Goal: Feedback & Contribution: Leave review/rating

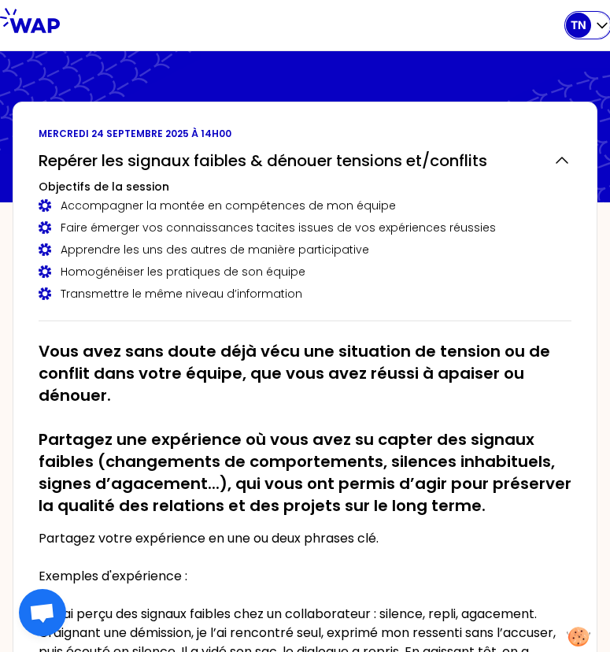
click at [604, 26] on icon "button" at bounding box center [601, 26] width 9 height 5
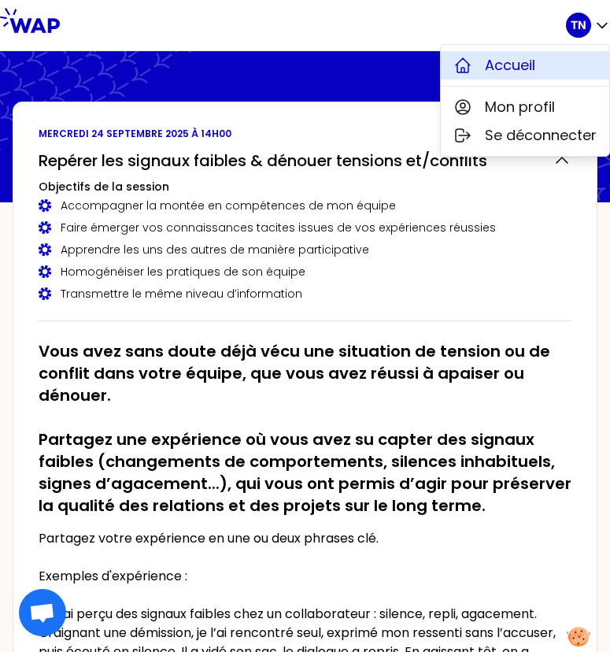
click at [490, 71] on span "Accueil" at bounding box center [510, 65] width 50 height 22
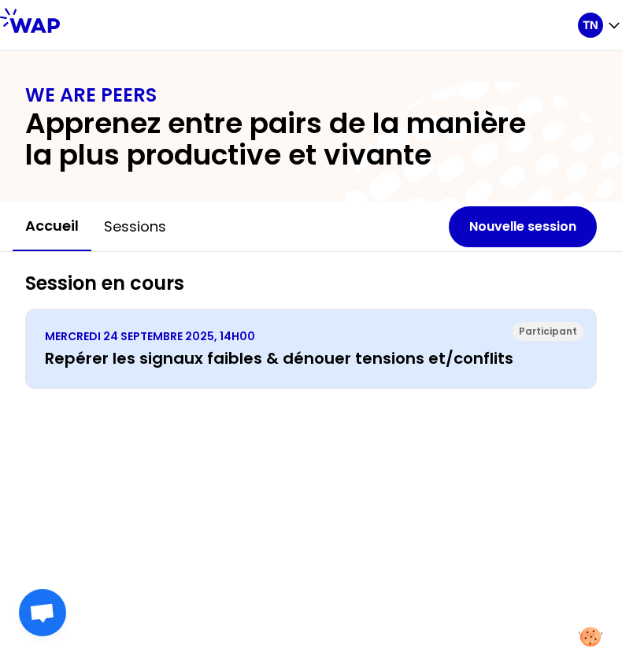
click at [183, 366] on h3 "Repérer les signaux faibles & dénouer tensions et/conflits" at bounding box center [311, 358] width 532 height 22
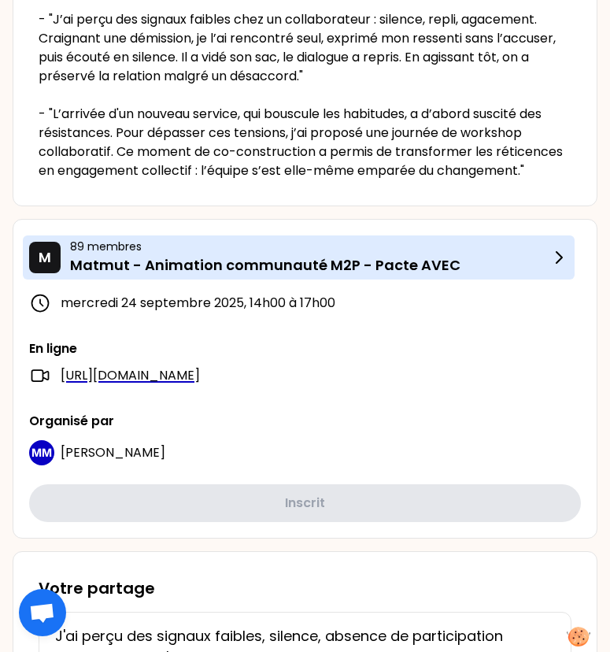
scroll to position [551, 0]
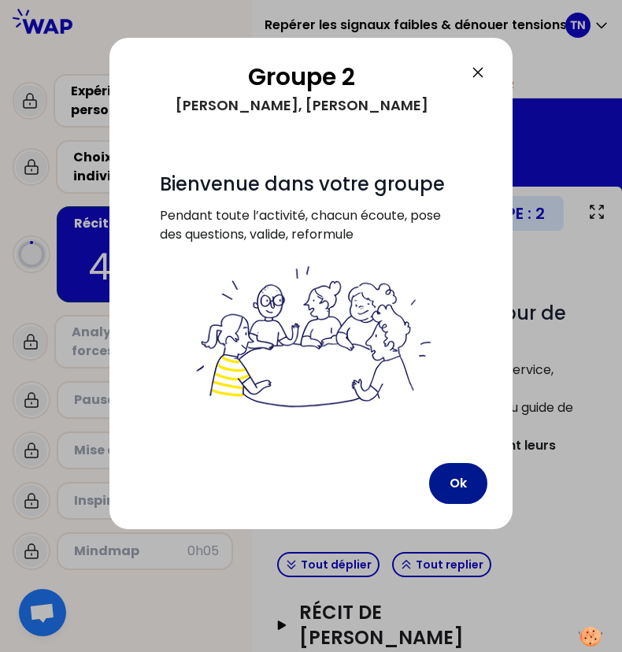
click at [453, 493] on button "Ok" at bounding box center [458, 483] width 58 height 41
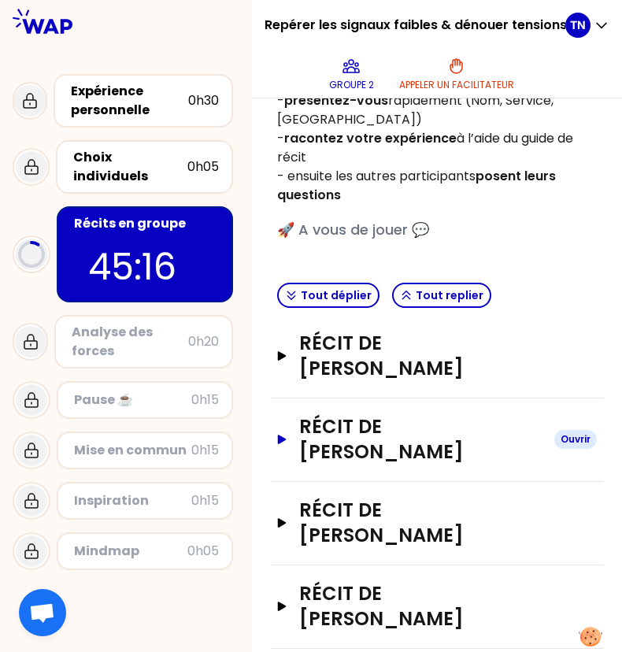
scroll to position [285, 0]
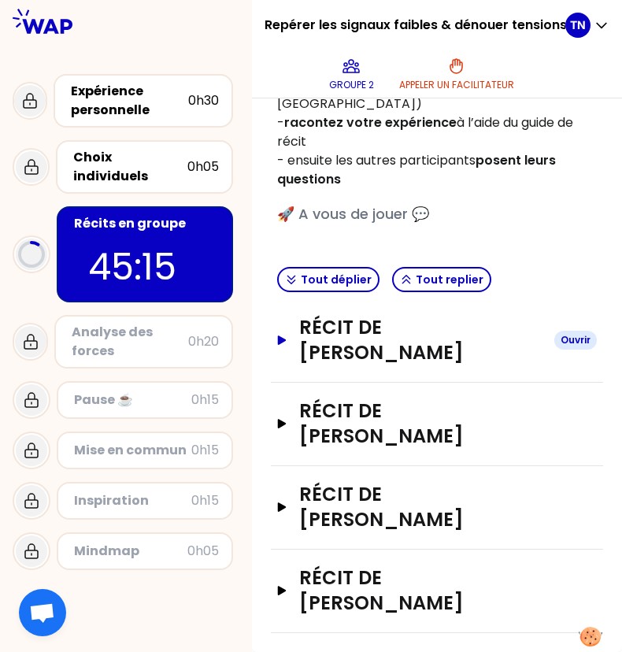
click at [317, 347] on h3 "Récit de [PERSON_NAME]" at bounding box center [420, 340] width 242 height 50
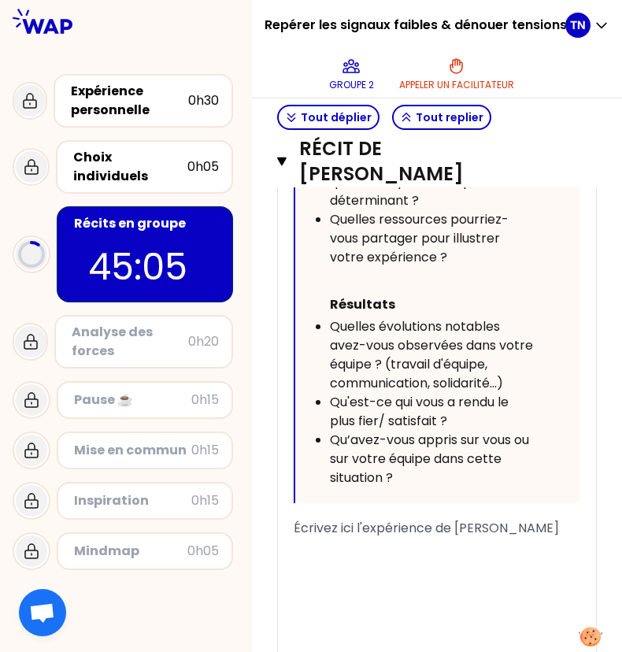
scroll to position [1457, 0]
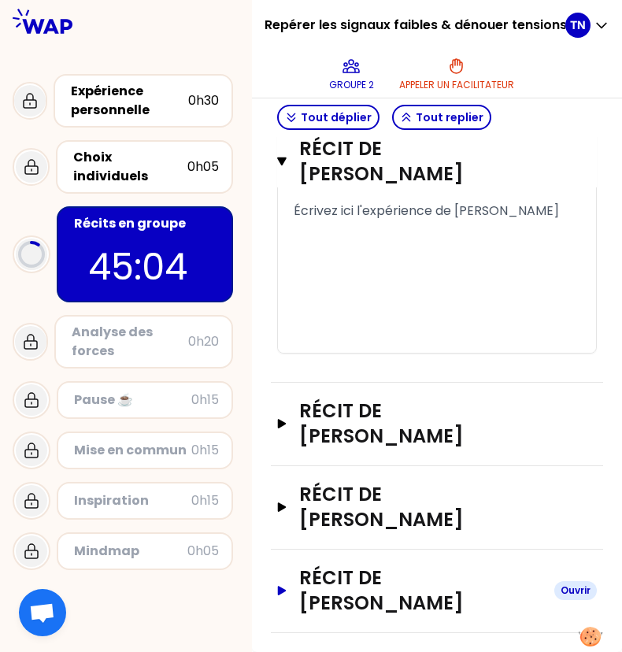
click at [356, 601] on h3 "Récit de [PERSON_NAME]" at bounding box center [420, 590] width 242 height 50
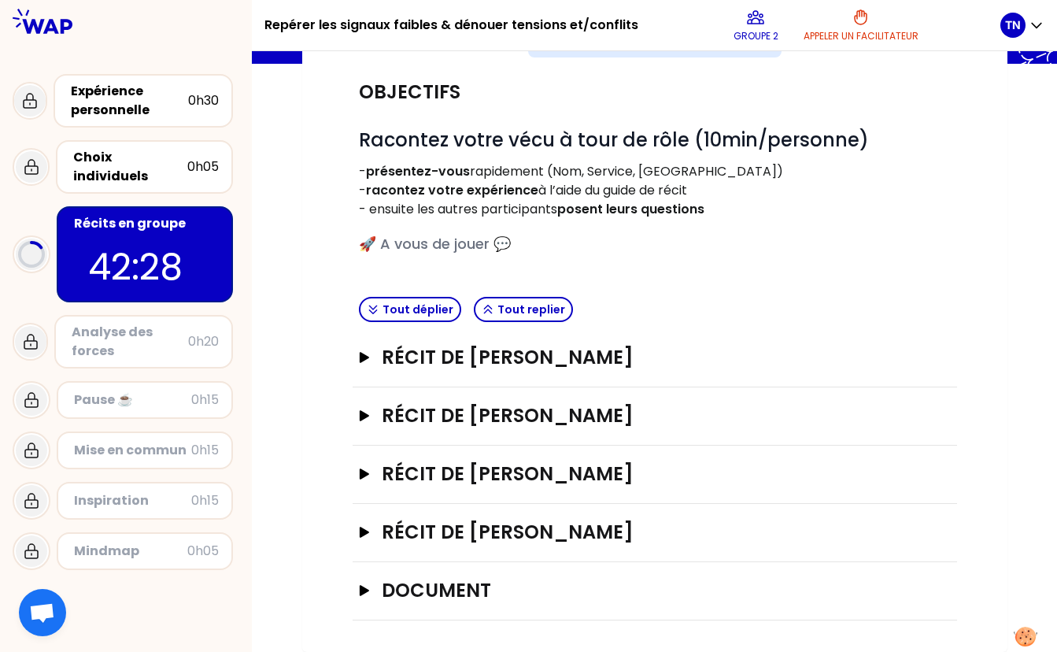
scroll to position [139, 0]
click at [393, 353] on h3 "Récit de [PERSON_NAME]" at bounding box center [638, 357] width 513 height 25
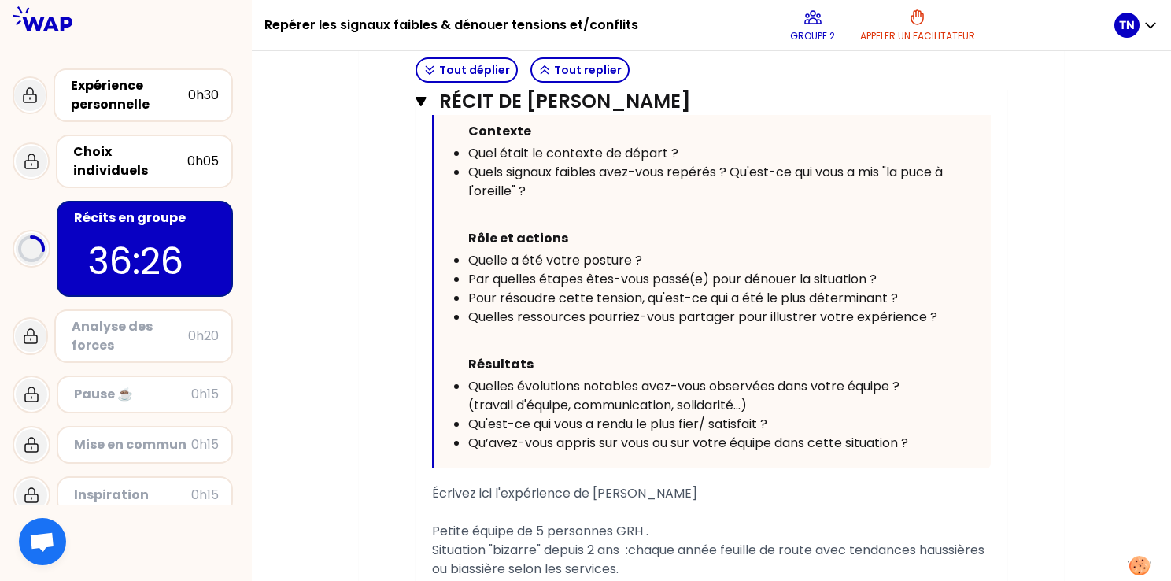
scroll to position [560, 0]
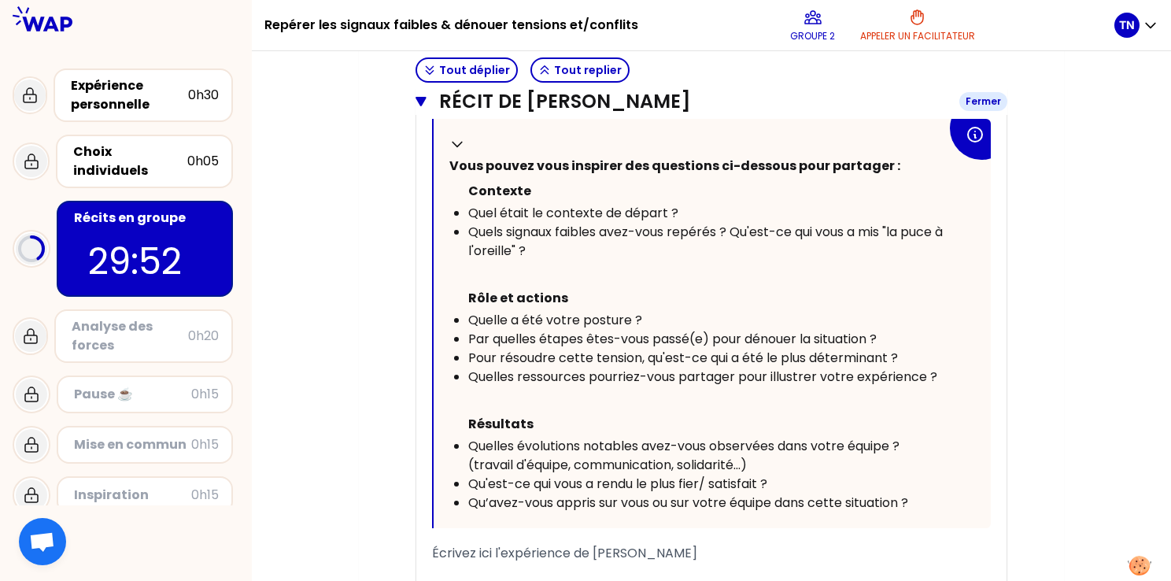
click at [419, 102] on icon "button" at bounding box center [421, 101] width 10 height 9
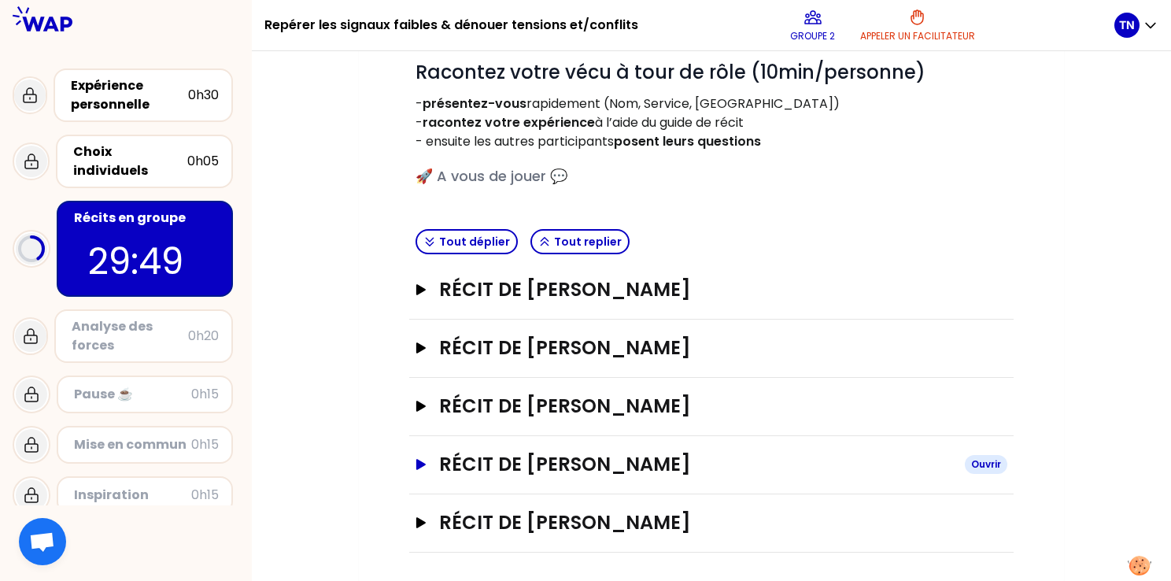
click at [432, 473] on button "Récit de [PERSON_NAME]" at bounding box center [712, 464] width 592 height 25
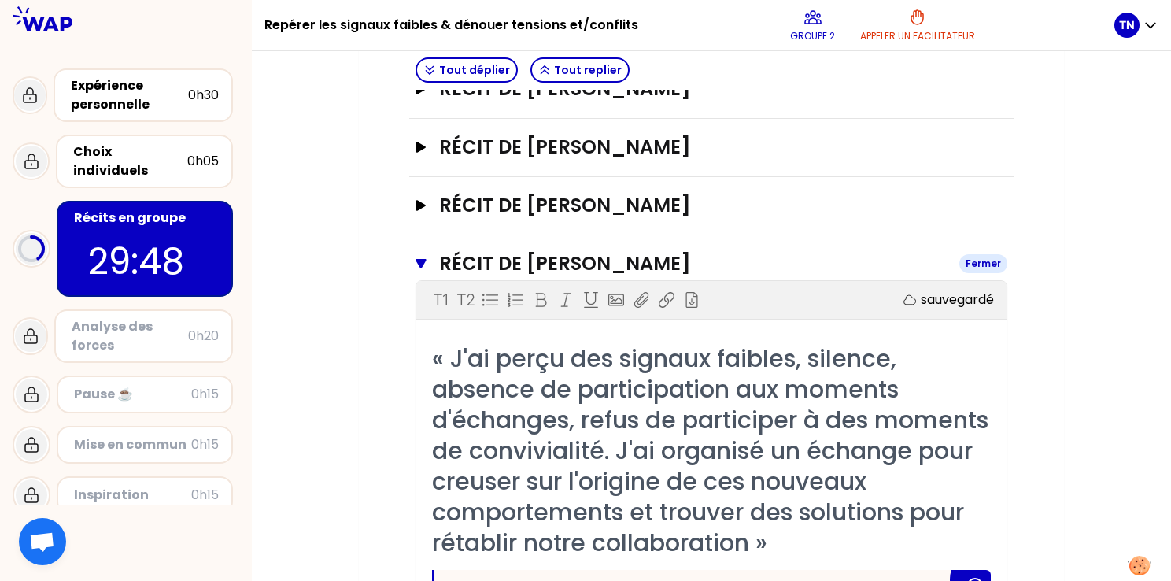
scroll to position [442, 0]
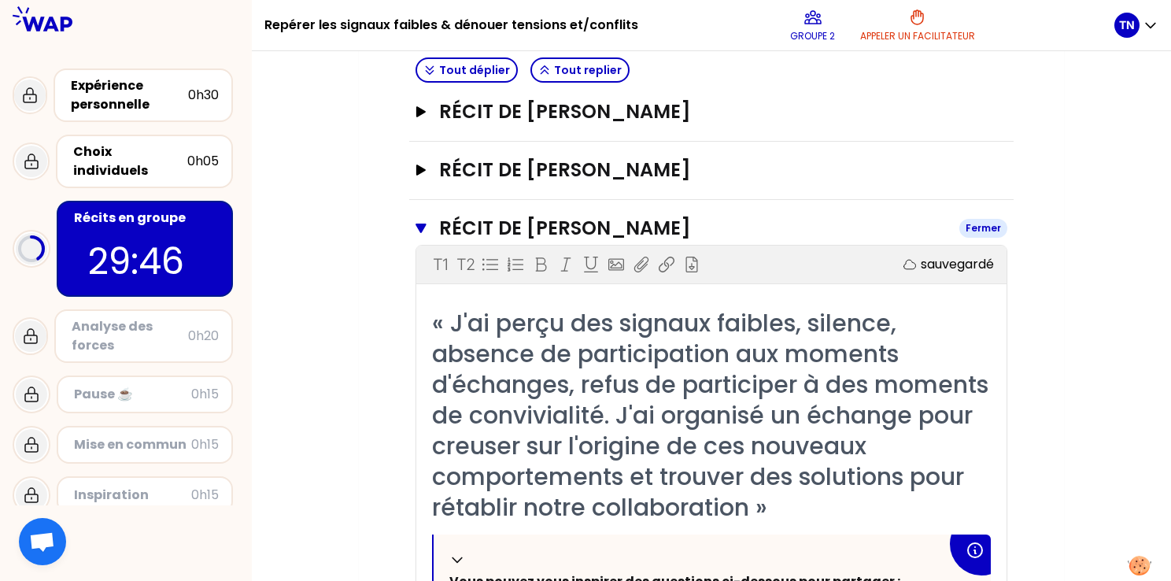
click at [421, 227] on icon "button" at bounding box center [421, 228] width 10 height 9
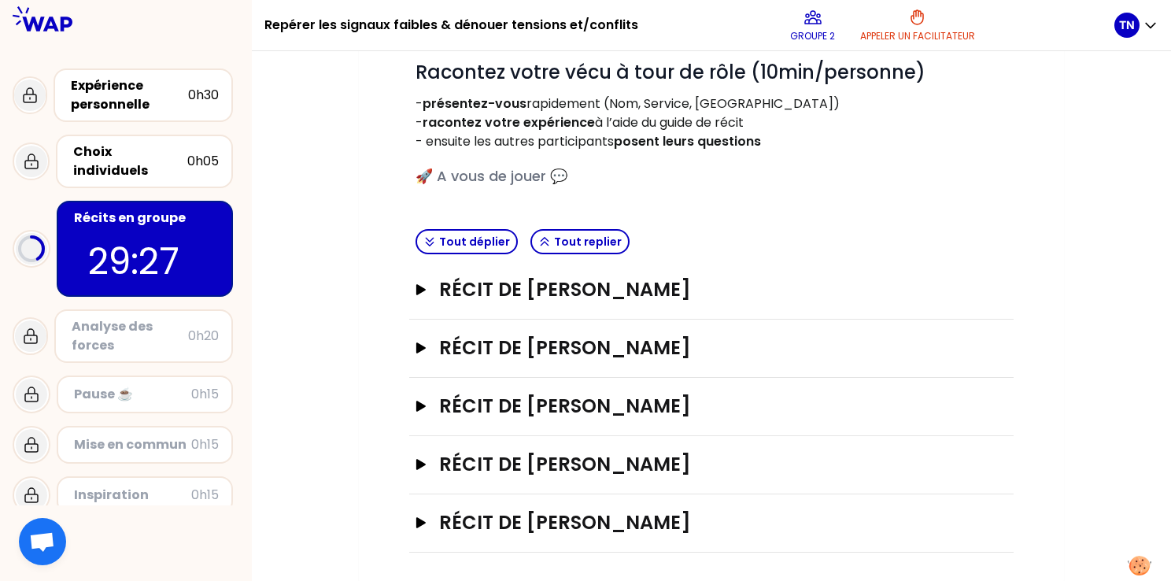
click at [516, 329] on div "Récit de [PERSON_NAME]" at bounding box center [711, 349] width 604 height 58
click at [515, 342] on h3 "Récit de [PERSON_NAME]" at bounding box center [695, 347] width 513 height 25
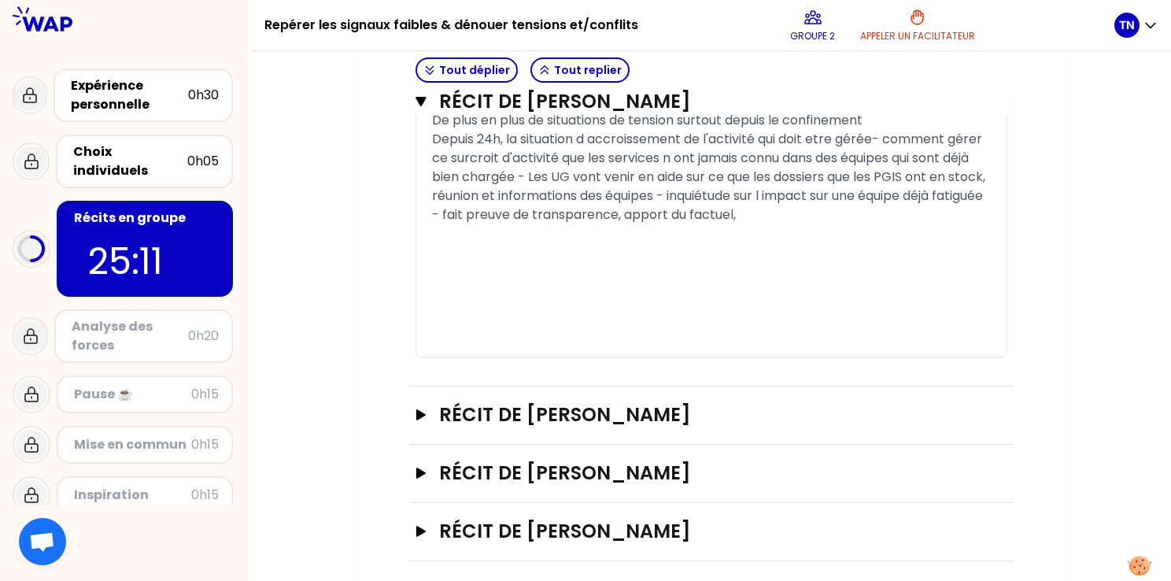
scroll to position [1201, 0]
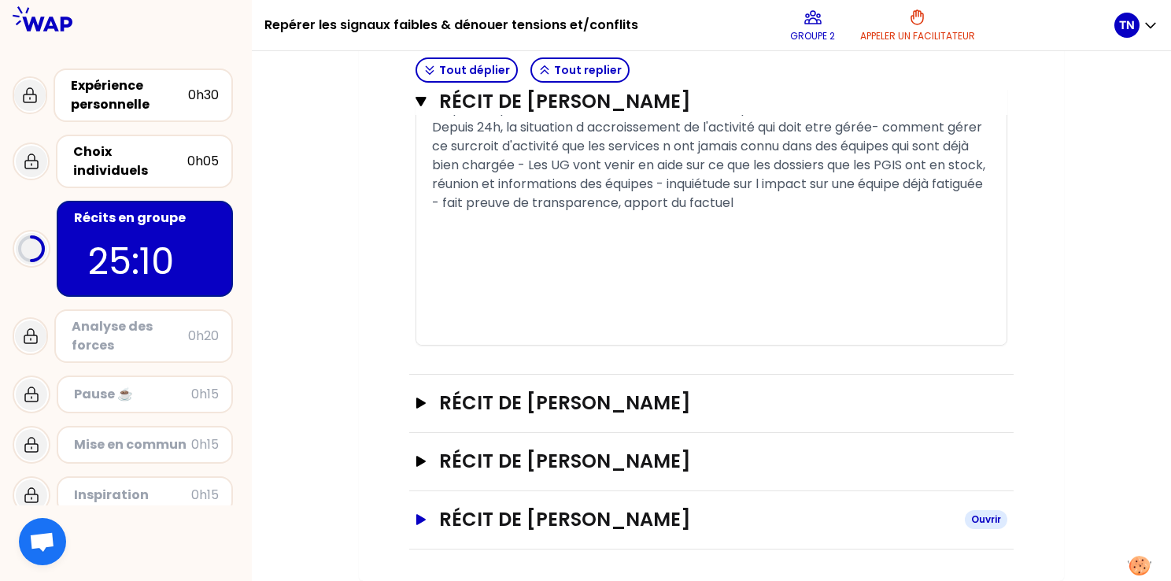
click at [497, 518] on h3 "Récit de [PERSON_NAME]" at bounding box center [695, 519] width 513 height 25
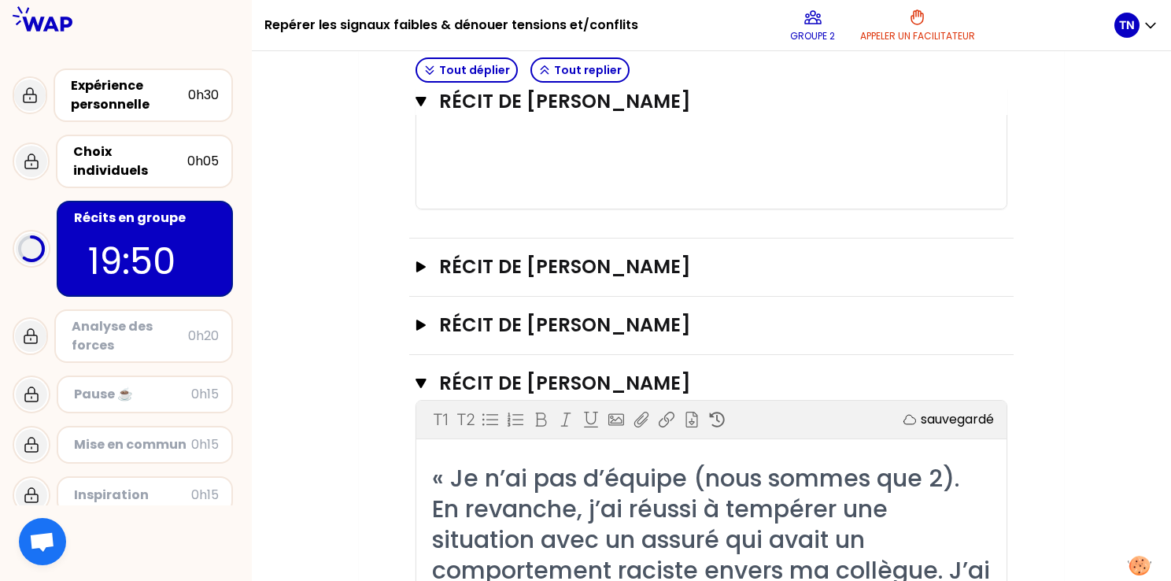
scroll to position [1358, 0]
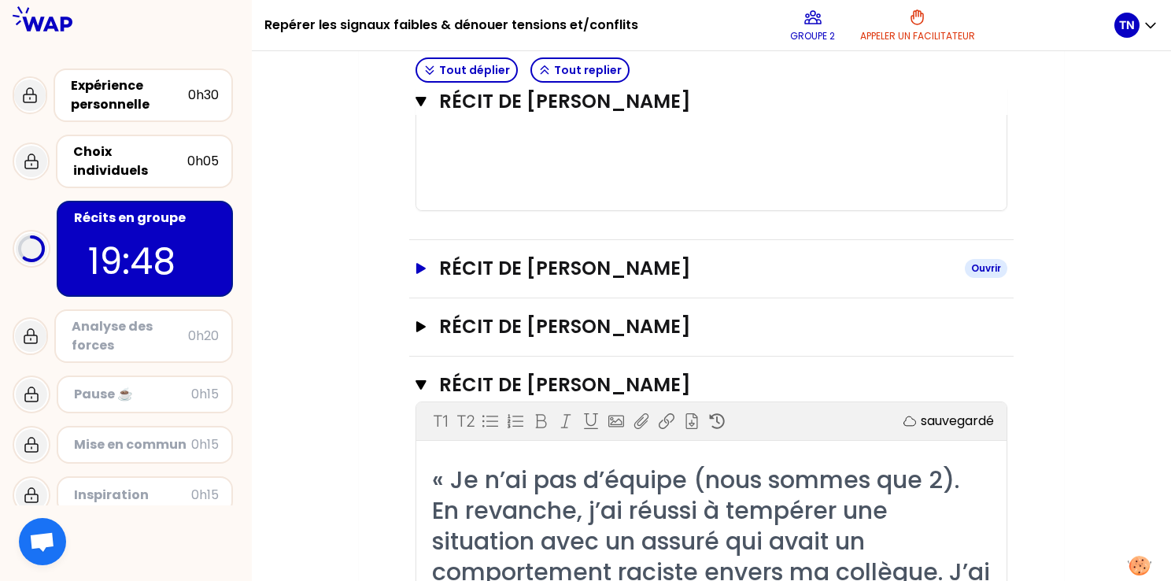
click at [619, 281] on h3 "Récit de [PERSON_NAME]" at bounding box center [695, 268] width 513 height 25
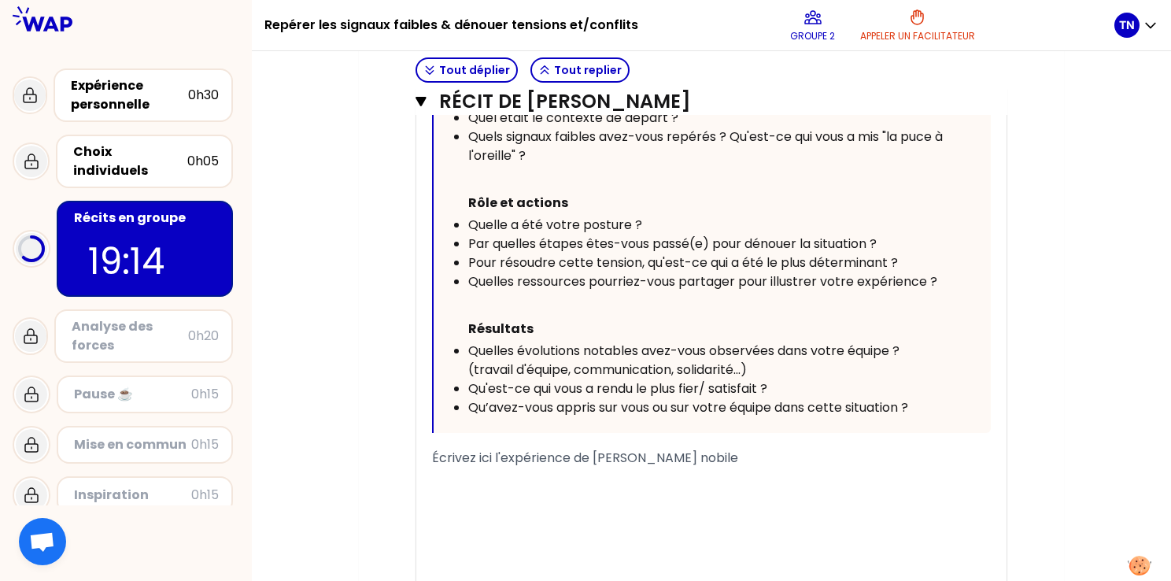
scroll to position [1831, 0]
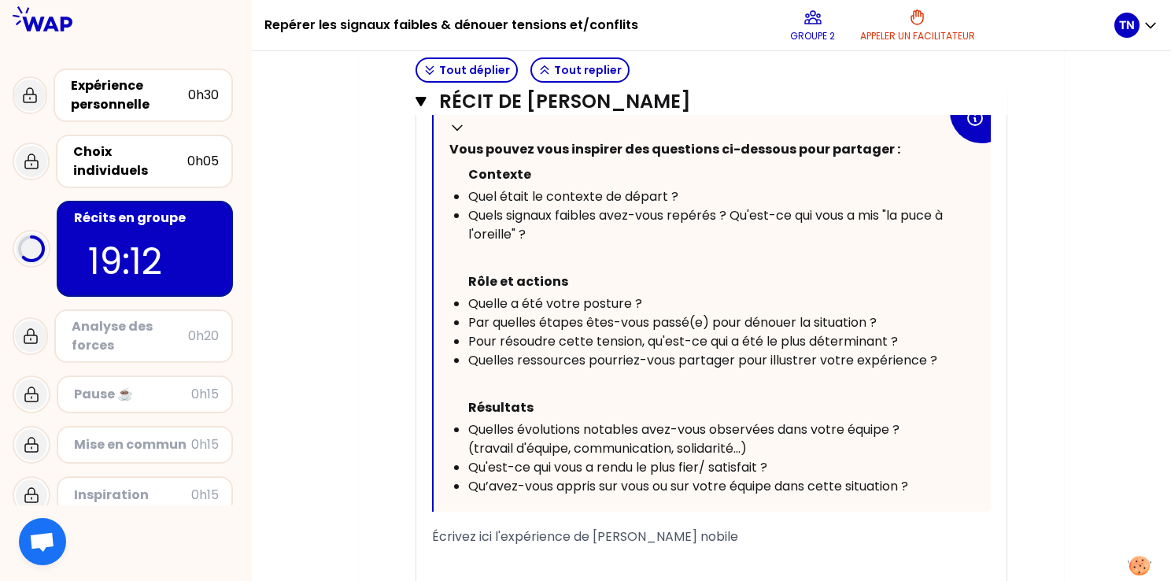
click at [975, 125] on icon at bounding box center [975, 118] width 14 height 14
click at [458, 135] on icon at bounding box center [457, 128] width 16 height 16
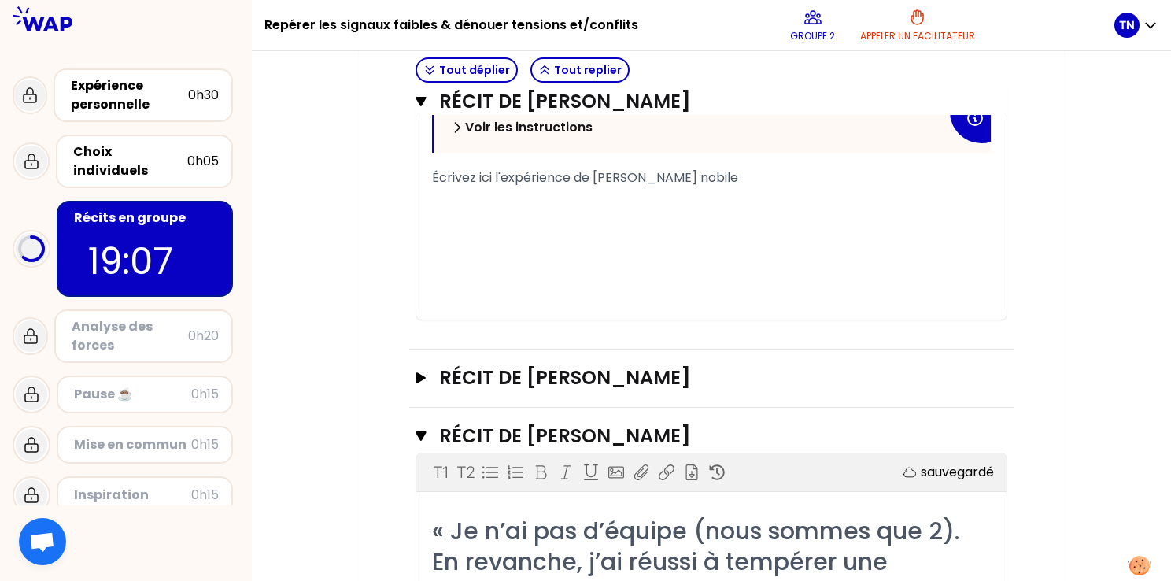
click at [458, 135] on icon at bounding box center [457, 128] width 16 height 16
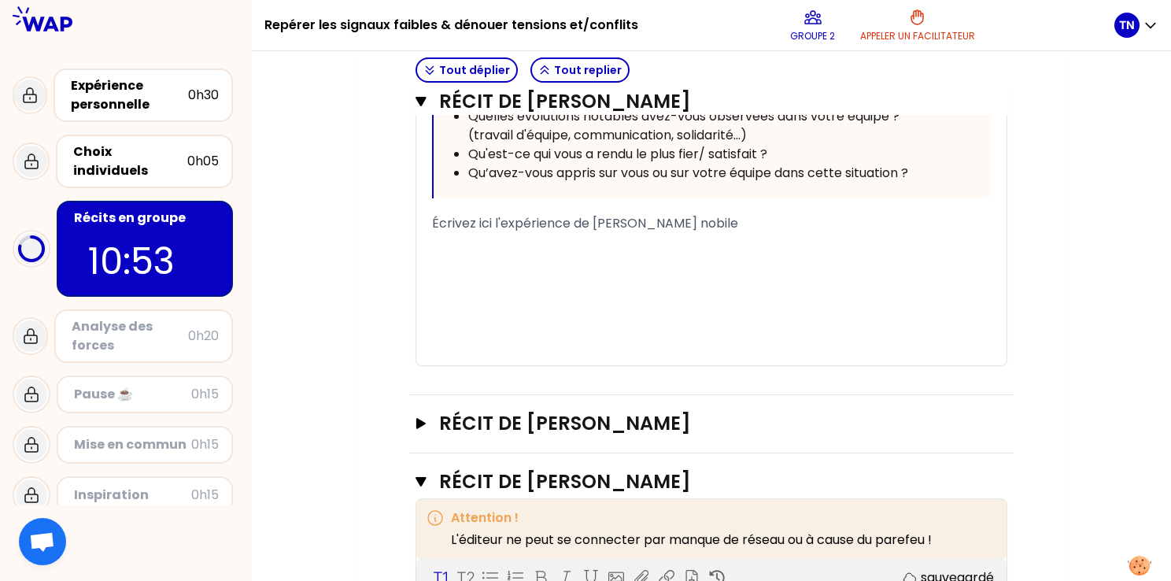
scroll to position [2183, 0]
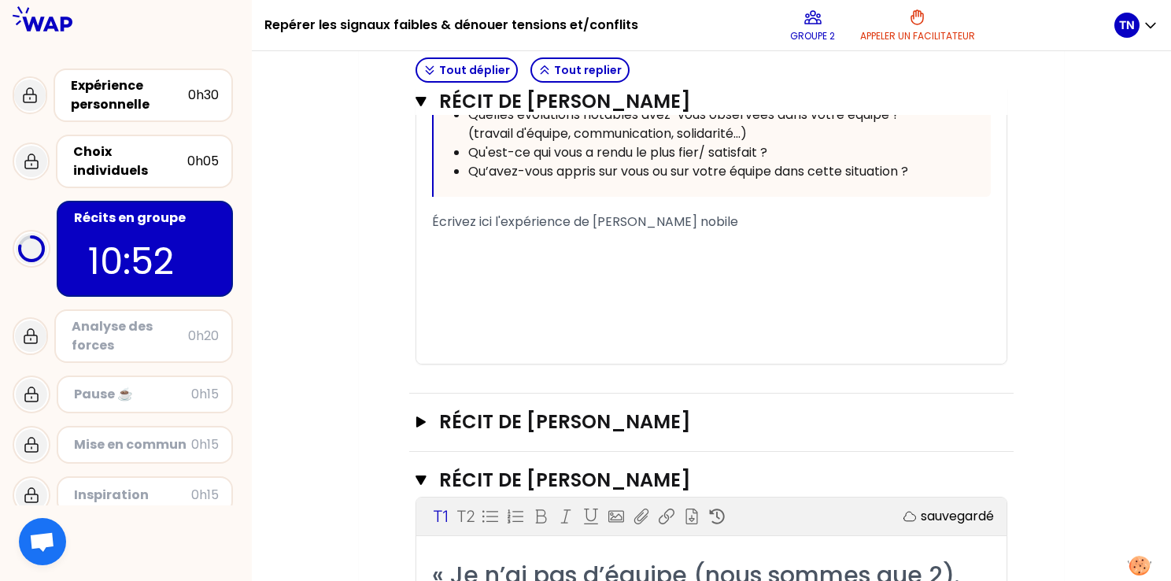
click at [550, 250] on div "﻿" at bounding box center [711, 240] width 559 height 19
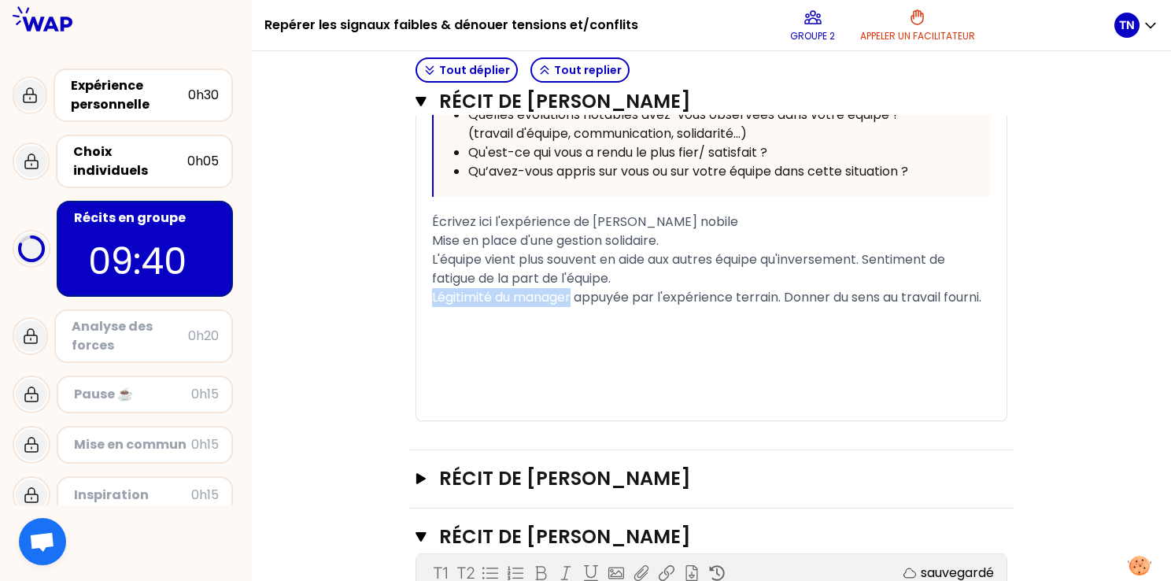
drag, startPoint x: 574, startPoint y: 315, endPoint x: 428, endPoint y: 316, distance: 145.6
click at [756, 306] on span "Écoute de l'équipe appuyée par l'expérience terrain. Donner du sens au travail …" at bounding box center [693, 297] width 523 height 18
click at [977, 307] on div "Écoute de l'équipe appuyée par l'expérience terrain. Donner du sens au travail …" at bounding box center [711, 297] width 559 height 19
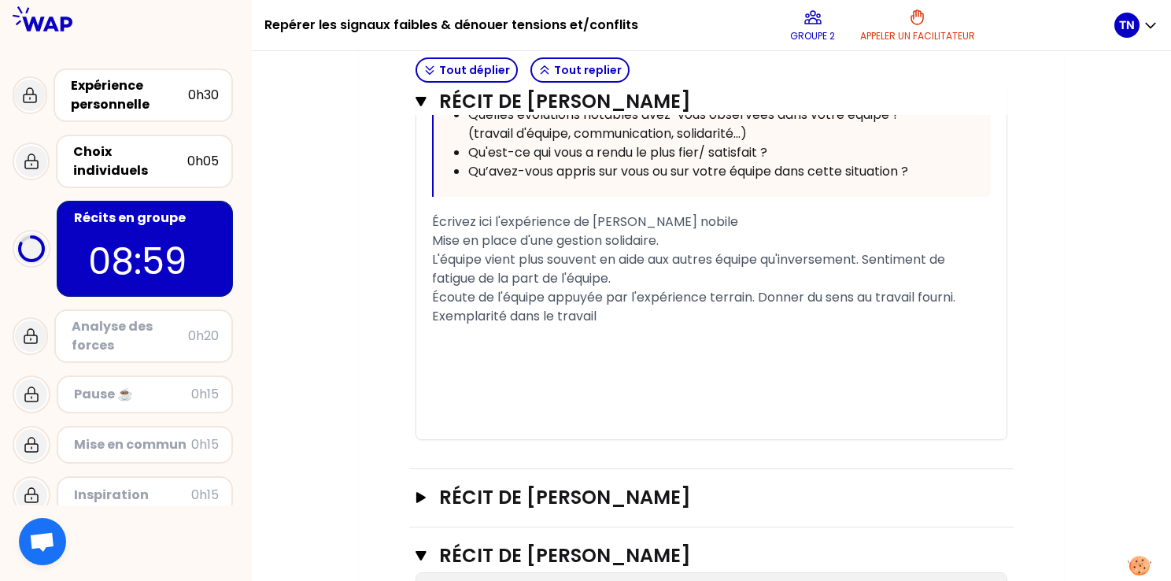
drag, startPoint x: 612, startPoint y: 351, endPoint x: 630, endPoint y: 342, distance: 19.4
click at [613, 345] on div "﻿" at bounding box center [711, 335] width 559 height 19
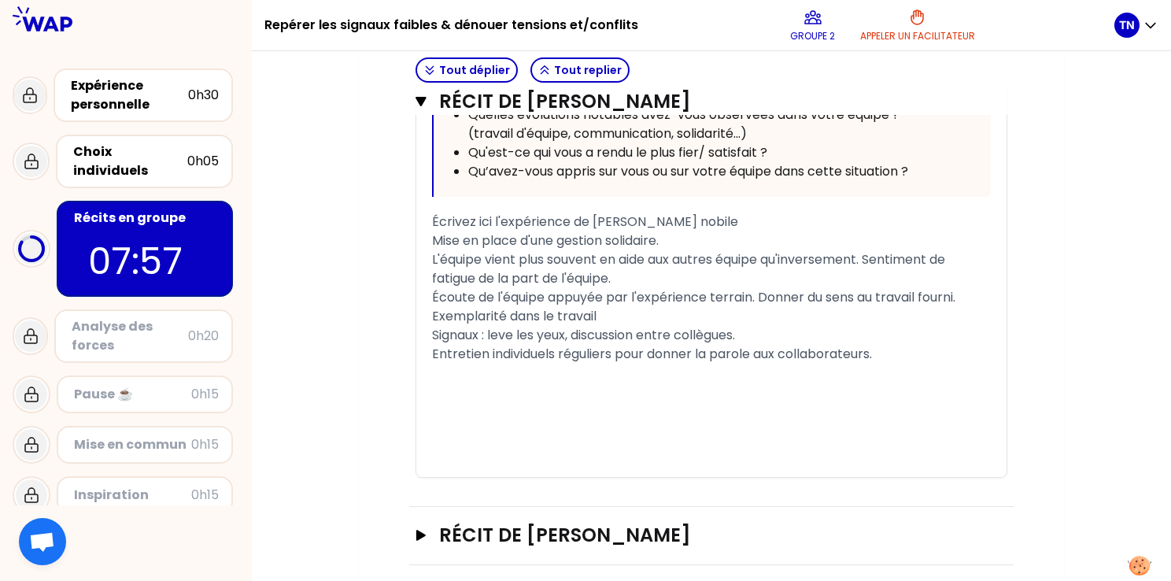
click at [894, 364] on div "Entretien individuels réguliers pour donner la parole aux collaborateurs." at bounding box center [711, 354] width 559 height 19
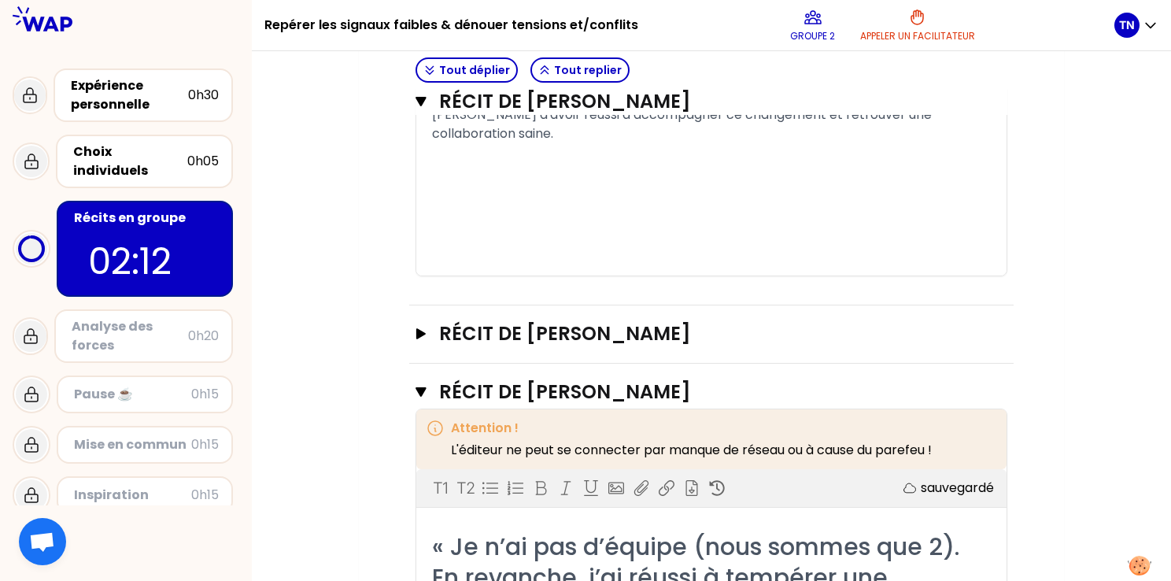
scroll to position [2577, 0]
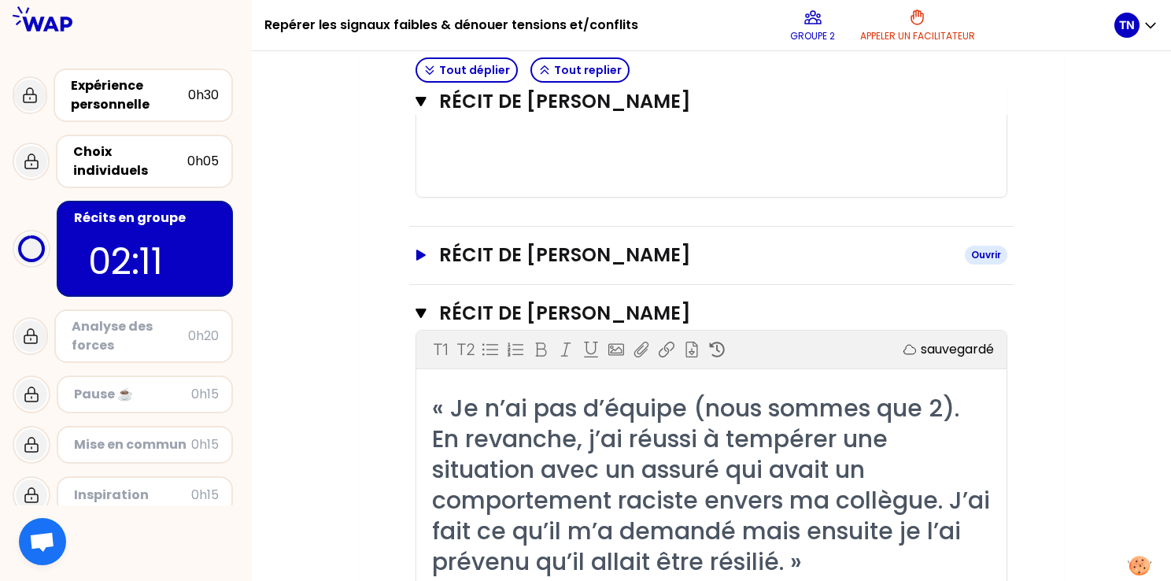
click at [524, 268] on h3 "Récit de [PERSON_NAME]" at bounding box center [695, 254] width 513 height 25
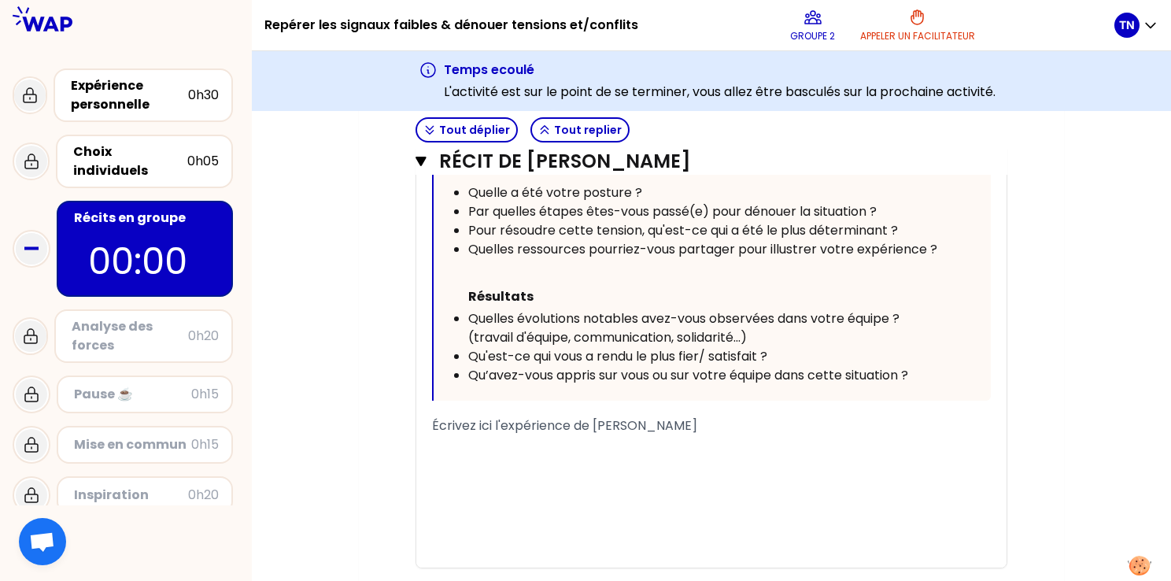
scroll to position [3521, 0]
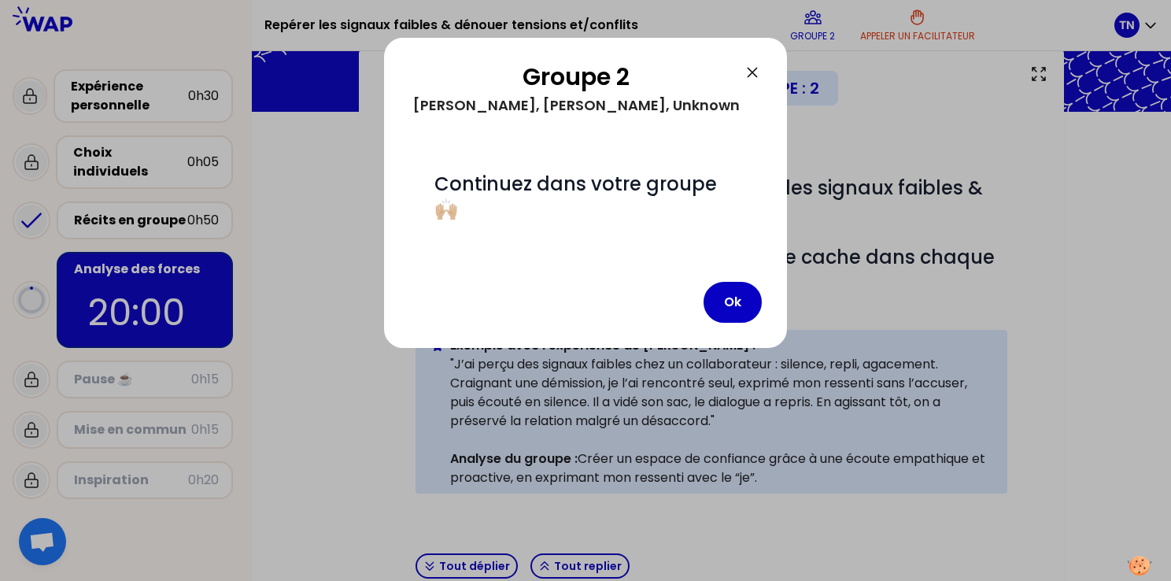
scroll to position [415, 0]
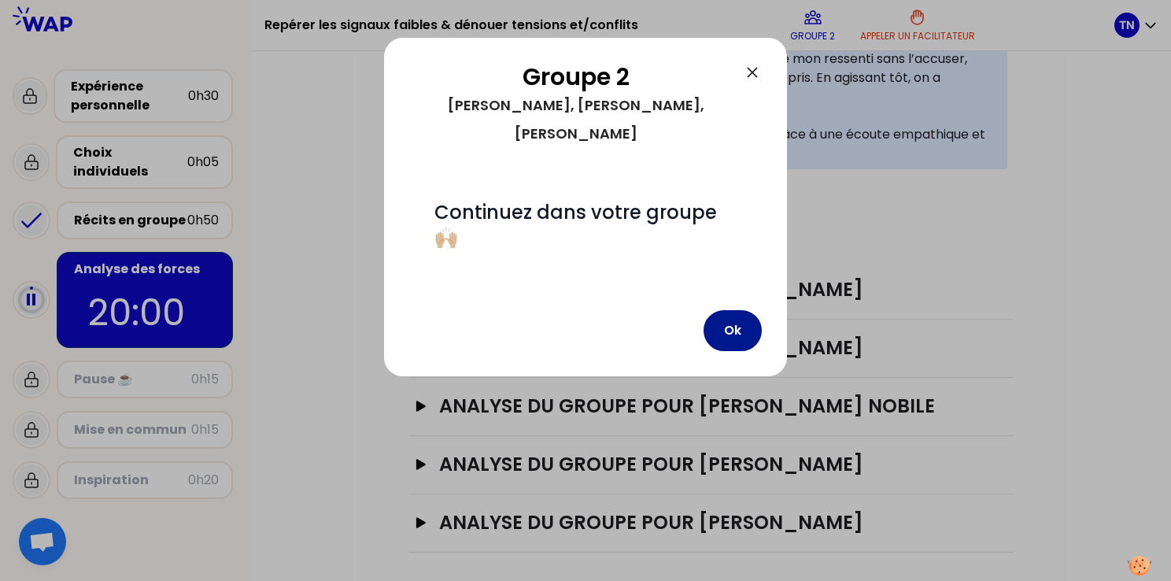
click at [736, 312] on button "Ok" at bounding box center [733, 330] width 58 height 41
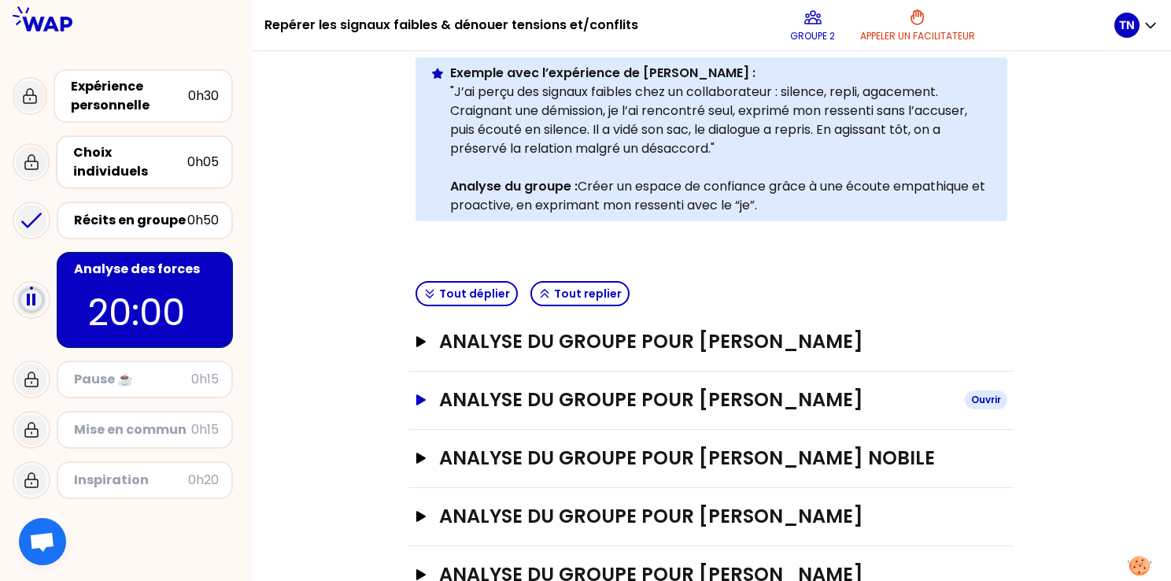
scroll to position [336, 0]
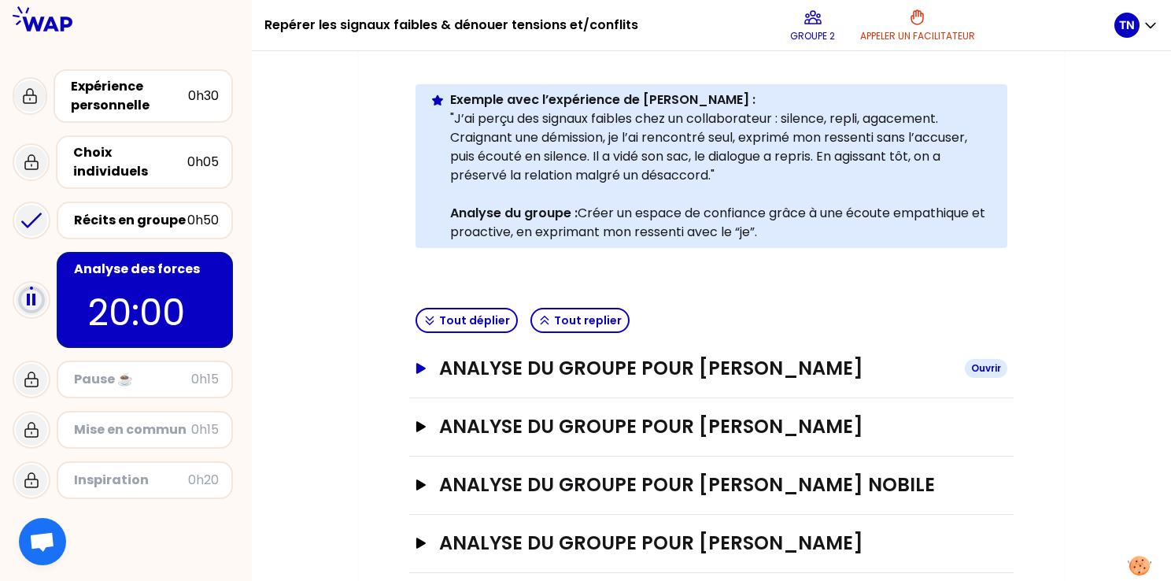
click at [543, 364] on h3 "ANALYSE DU GROUPE POUR [PERSON_NAME]" at bounding box center [695, 368] width 513 height 25
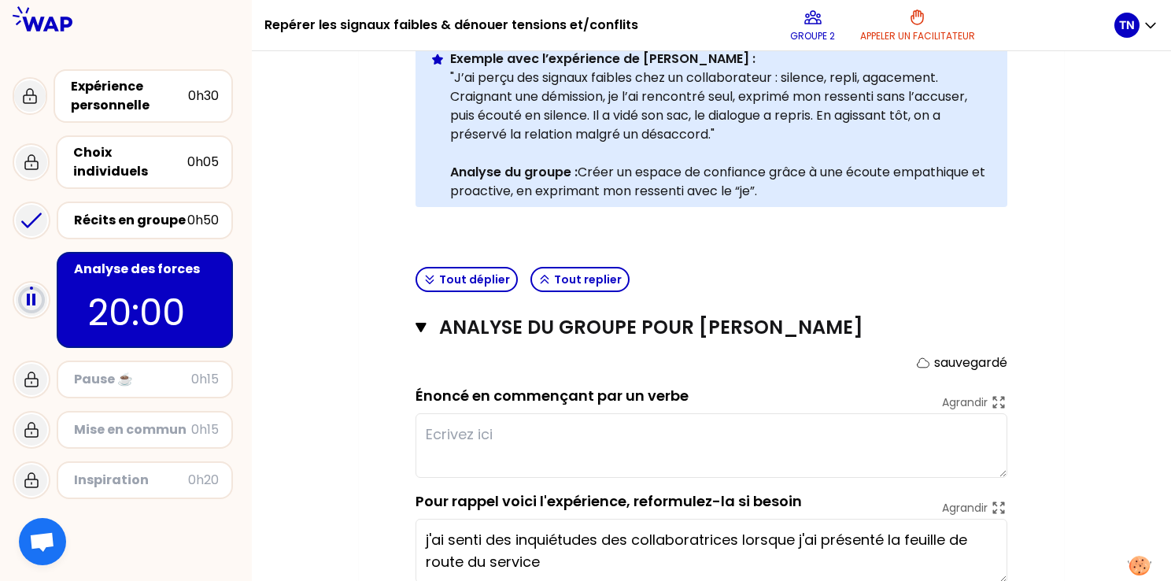
scroll to position [415, 0]
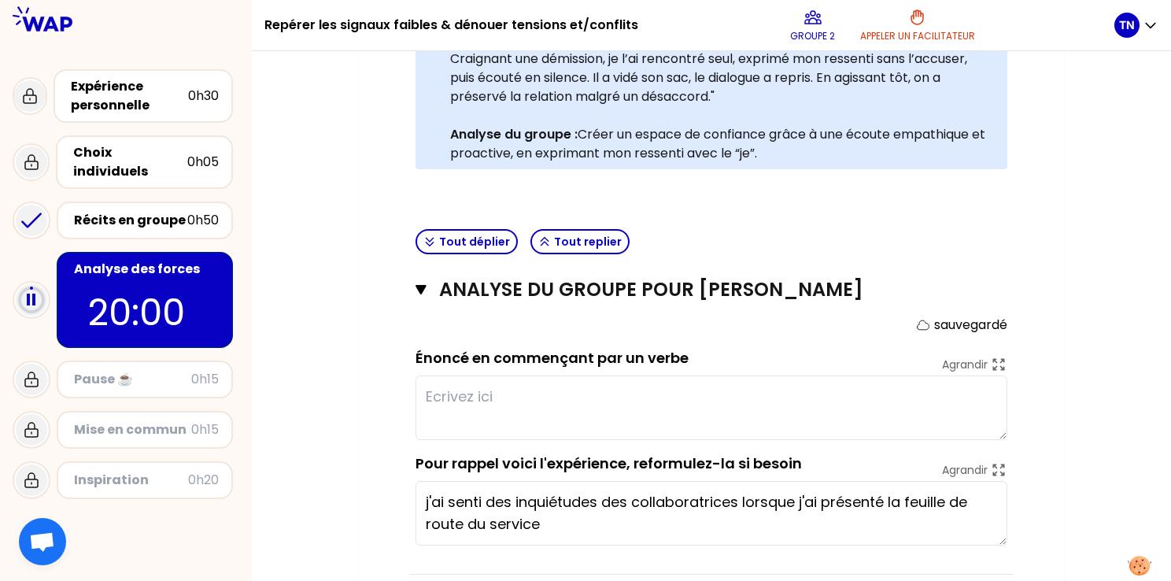
click at [1038, 283] on div "Mon numéro de groupe : 2 Objectifs # Il y a de multiples manières de repérer le…" at bounding box center [711, 282] width 705 height 1114
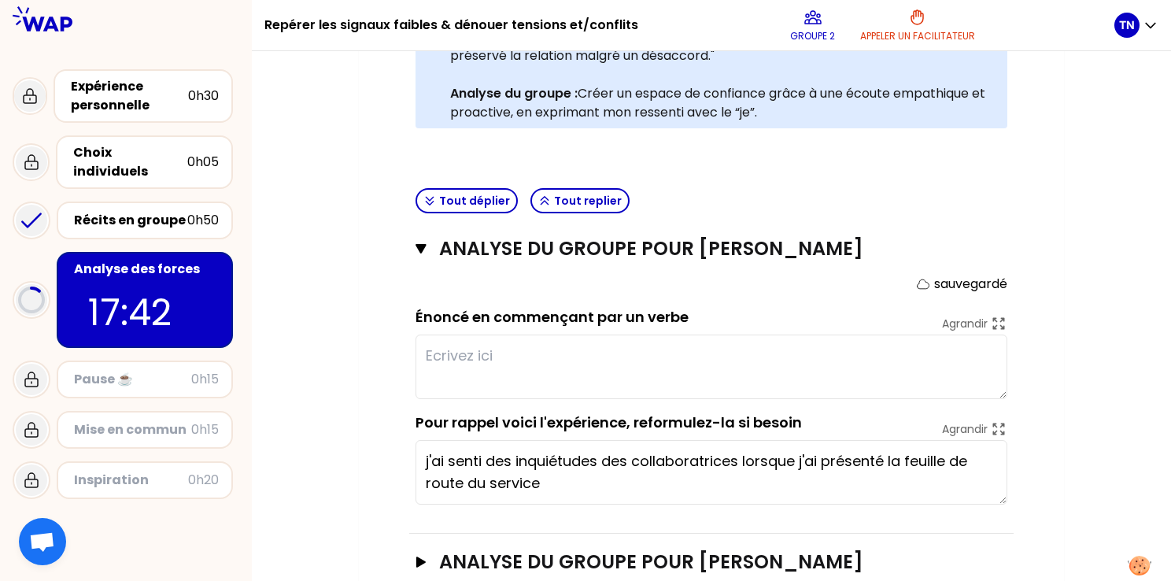
scroll to position [493, 0]
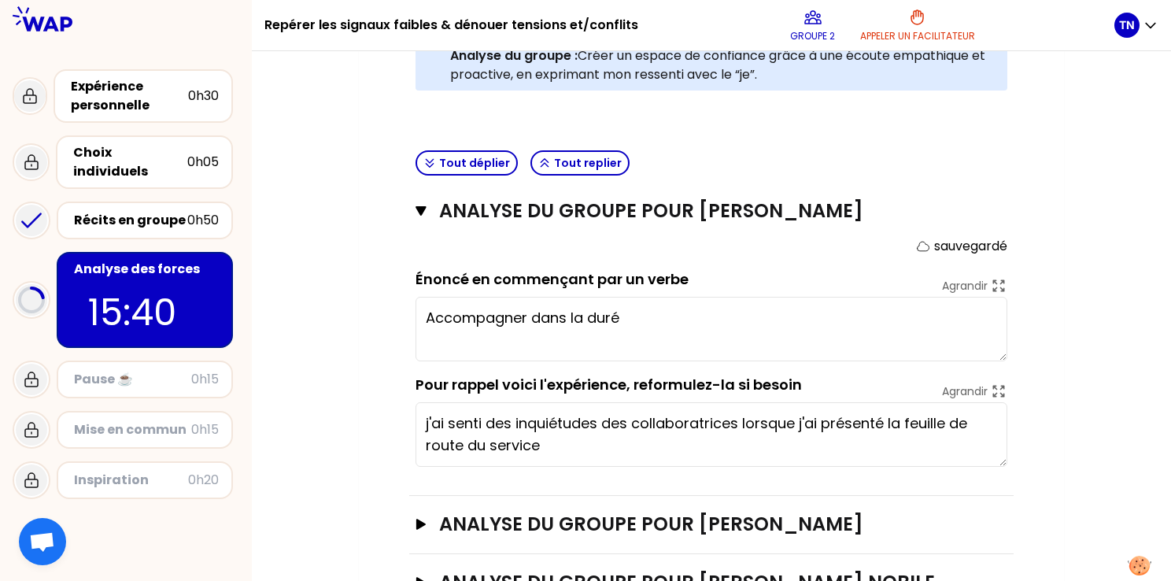
type textarea "Accompagner dans la durée"
click at [639, 323] on textarea "Accompagner dans la durée" at bounding box center [712, 329] width 592 height 65
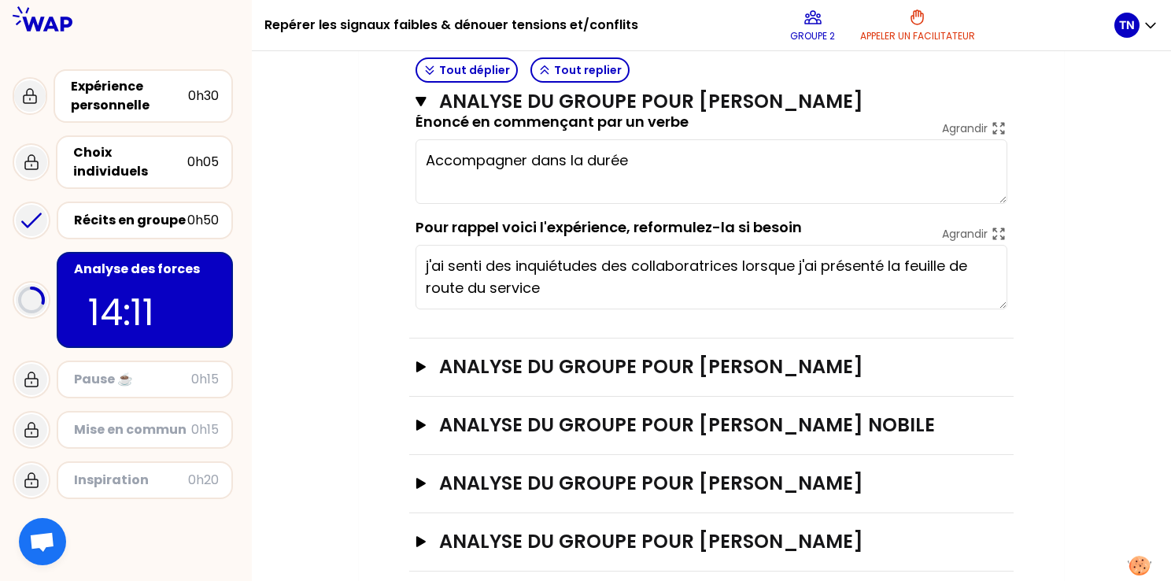
scroll to position [669, 0]
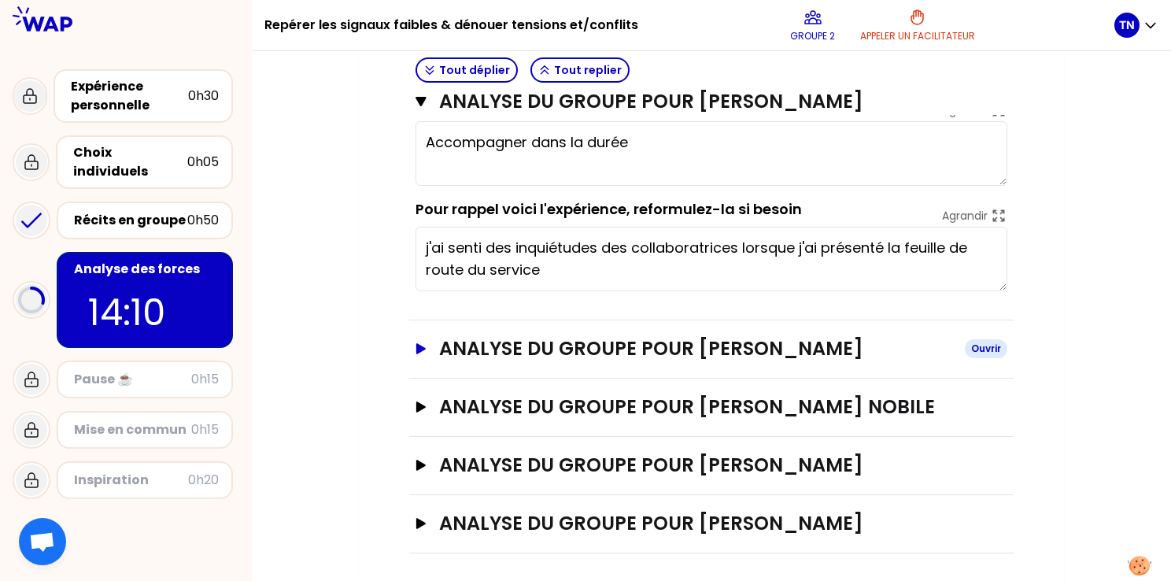
click at [630, 351] on h3 "ANALYSE DU GROUPE POUR [PERSON_NAME]" at bounding box center [695, 348] width 513 height 25
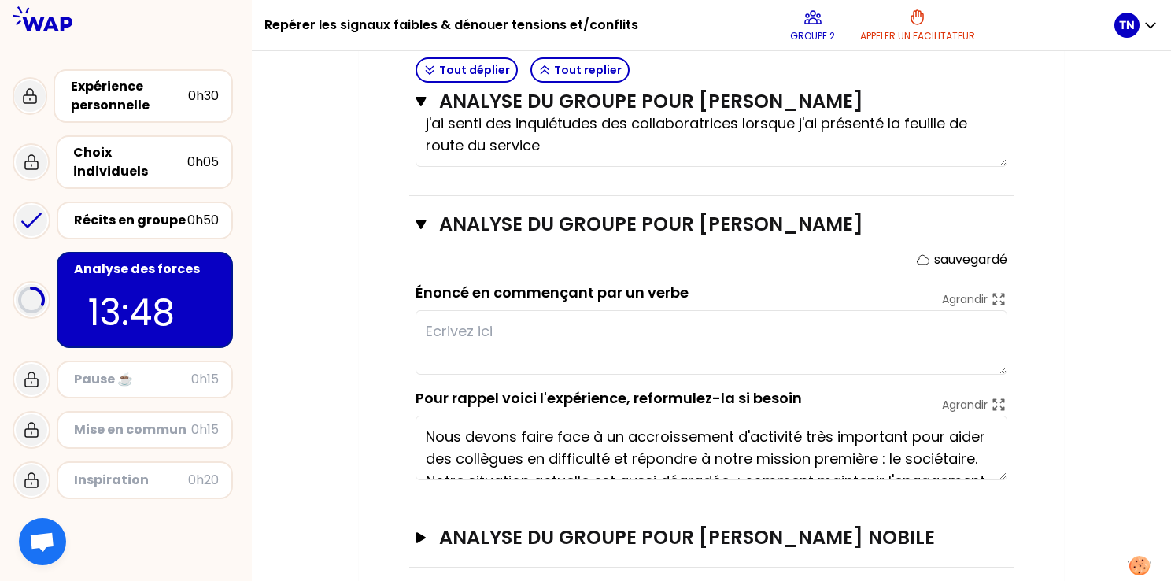
scroll to position [766, 0]
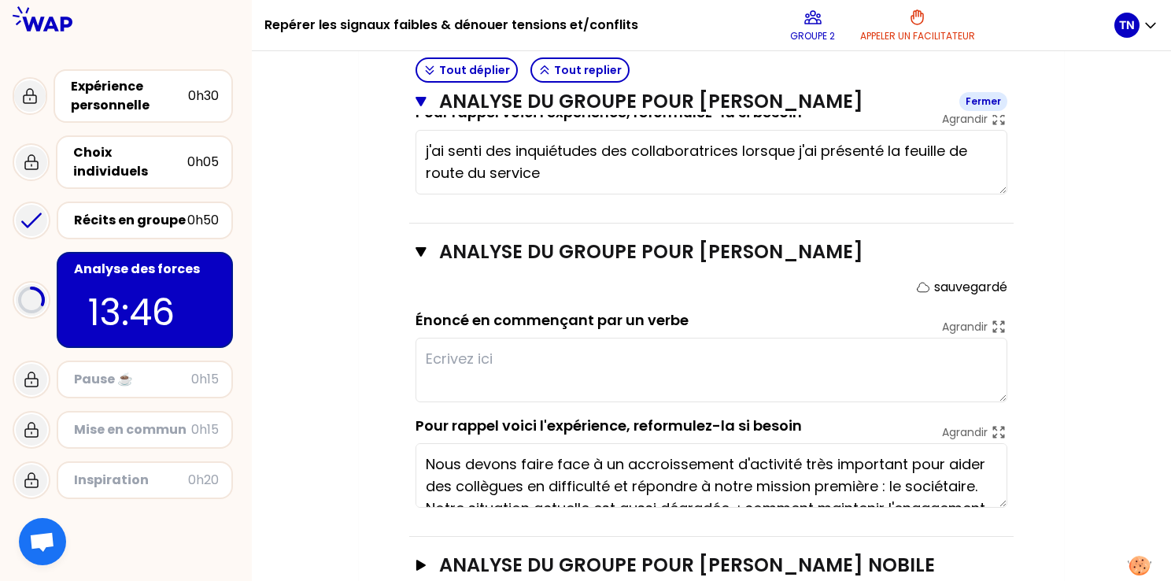
click at [420, 110] on button "ANALYSE DU GROUPE POUR [PERSON_NAME] CONSEIL Fermer" at bounding box center [712, 101] width 592 height 25
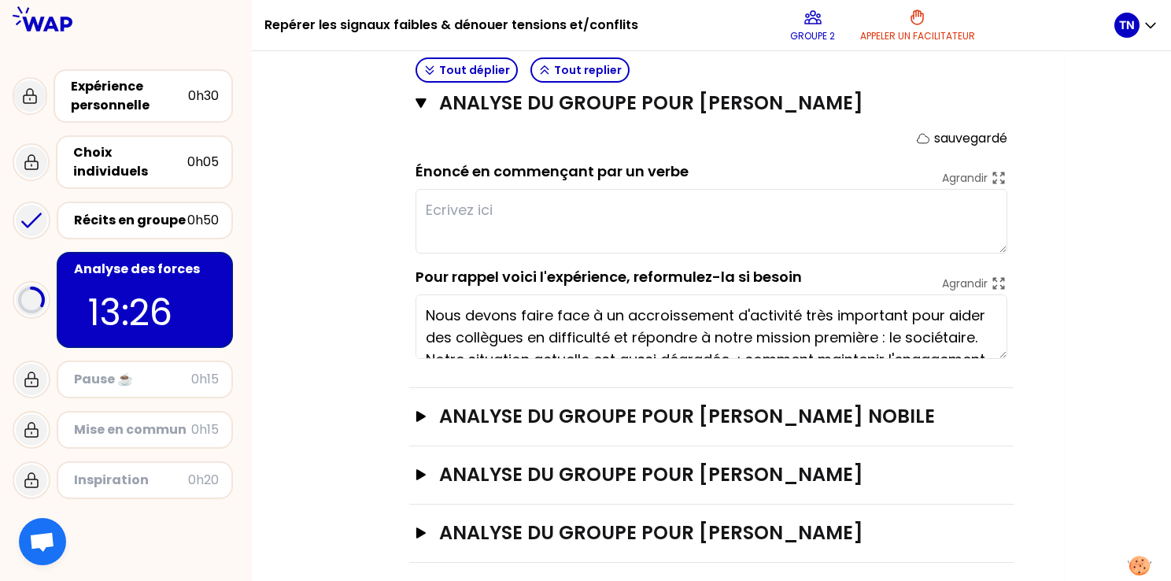
scroll to position [669, 0]
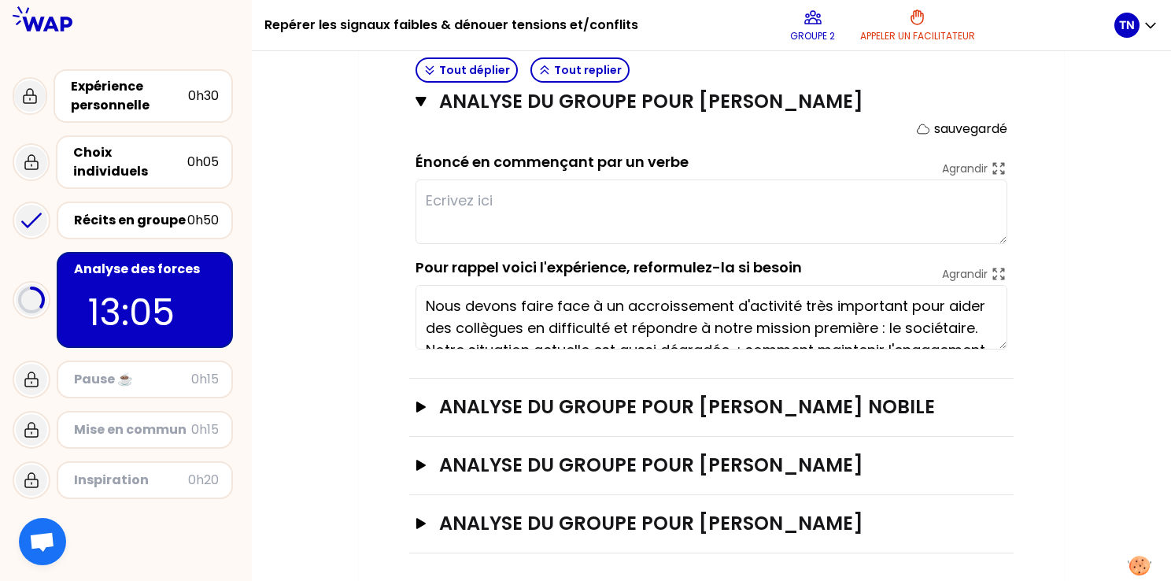
click at [456, 195] on textarea at bounding box center [712, 211] width 592 height 65
type textarea "Rassurer expliquer et contextualiser"
click at [787, 405] on h3 "ANALYSE DU GROUPE POUR [PERSON_NAME] nobile" at bounding box center [695, 406] width 513 height 25
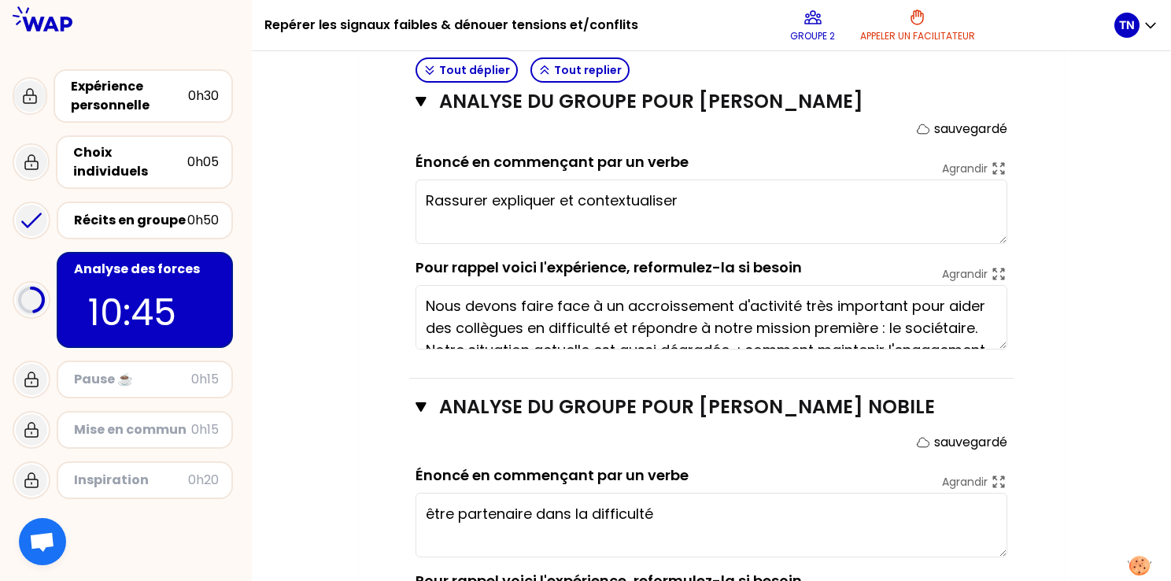
scroll to position [748, 0]
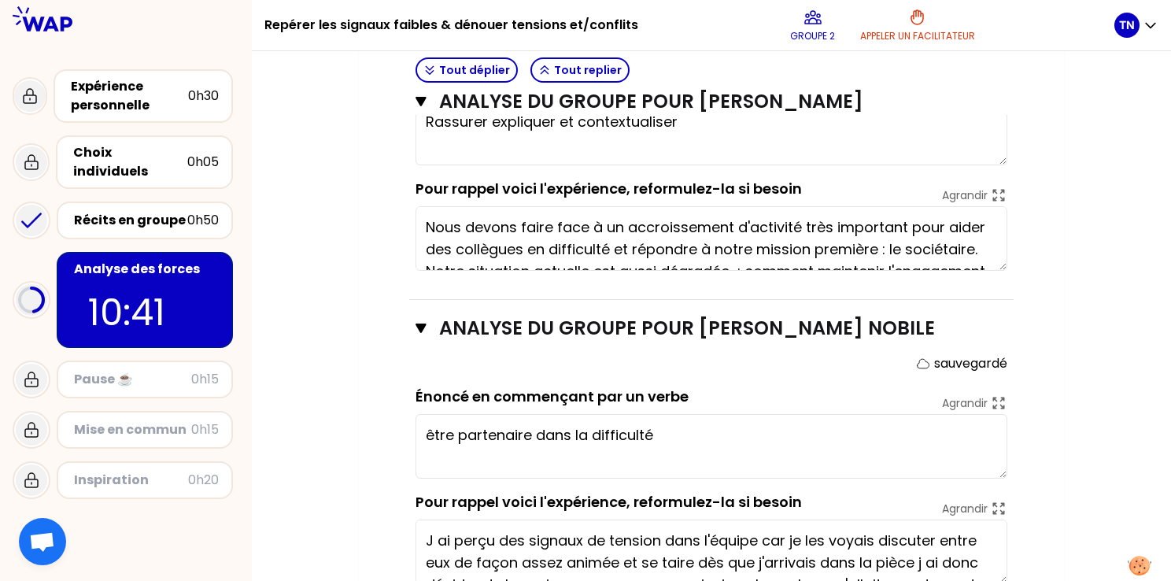
click at [436, 433] on textarea "être partenaire dans la difficulté" at bounding box center [712, 446] width 592 height 65
click at [723, 434] on textarea "Être partenaire dans la difficulté" at bounding box center [712, 446] width 592 height 65
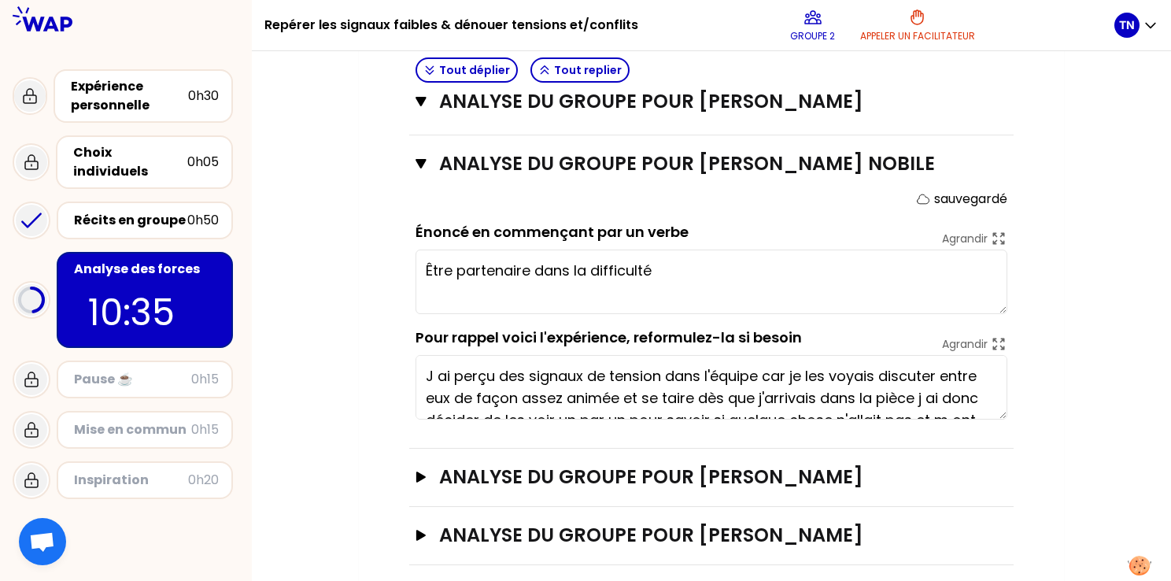
scroll to position [923, 0]
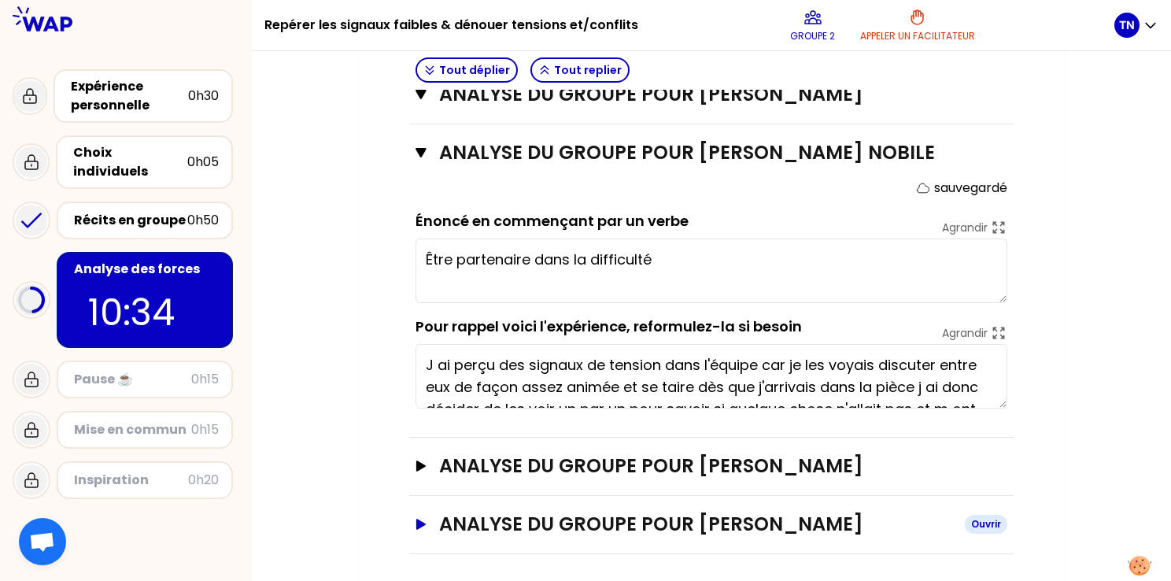
type textarea "Être partenaire dans la difficulté"
click at [675, 519] on h3 "ANALYSE DU GROUPE POUR [PERSON_NAME]" at bounding box center [695, 524] width 513 height 25
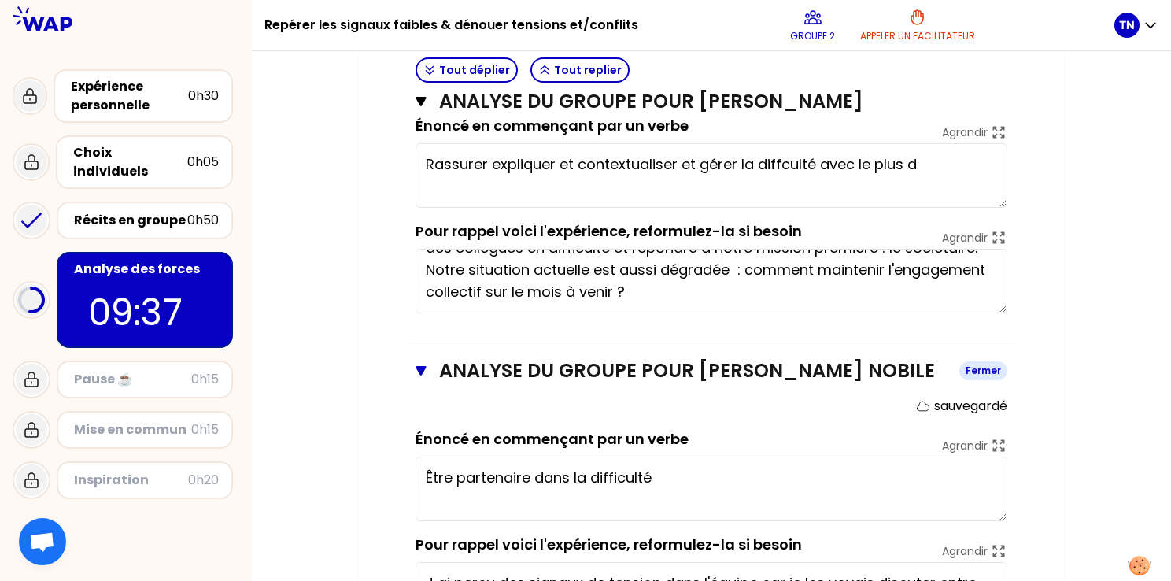
scroll to position [863, 0]
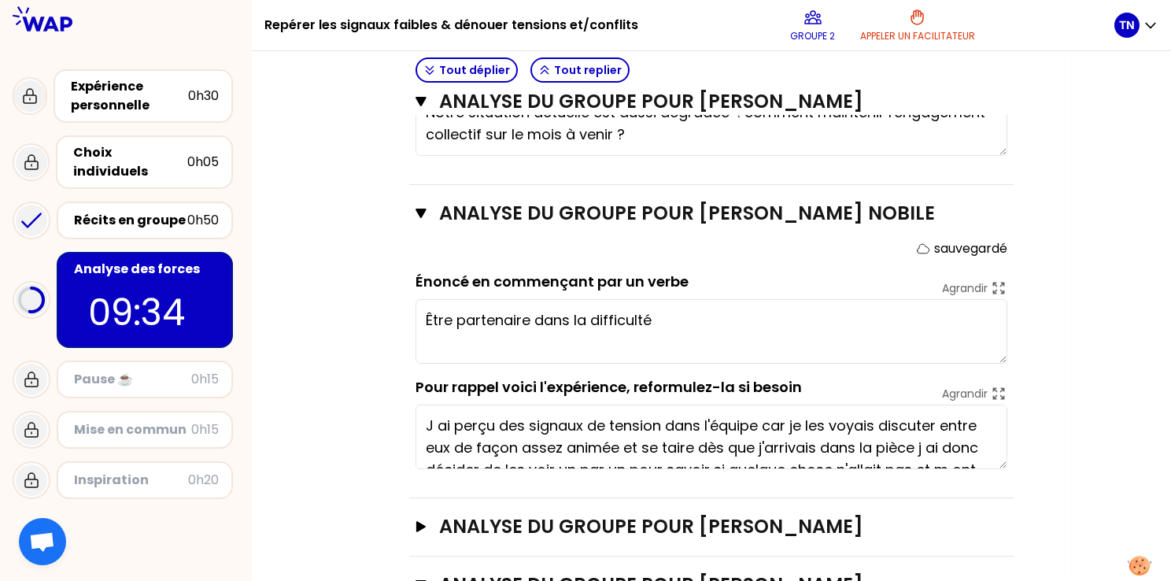
click at [671, 316] on textarea "Être partenaire dans la difficulté" at bounding box center [712, 331] width 592 height 65
type textarea "Rassurer expliquer et contextualiser et gérer la diffculté avec le plus d effci…"
type textarea "Être partenaire dans la difficulté"
type textarea "Rassurer expliquer et contextualiser et gérer la diffculté avec le plus d effic…"
type textarea "Être partenaire dans la difficulté."
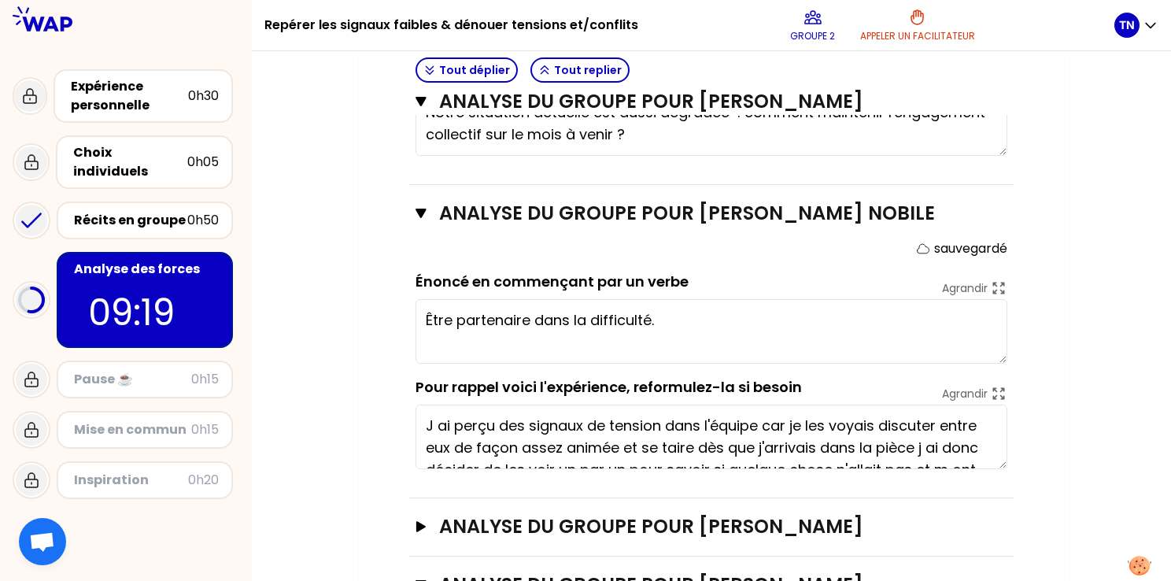
type textarea "Rassurer expliquer et contextualiser et gérer la difficulté avec le plus d effi…"
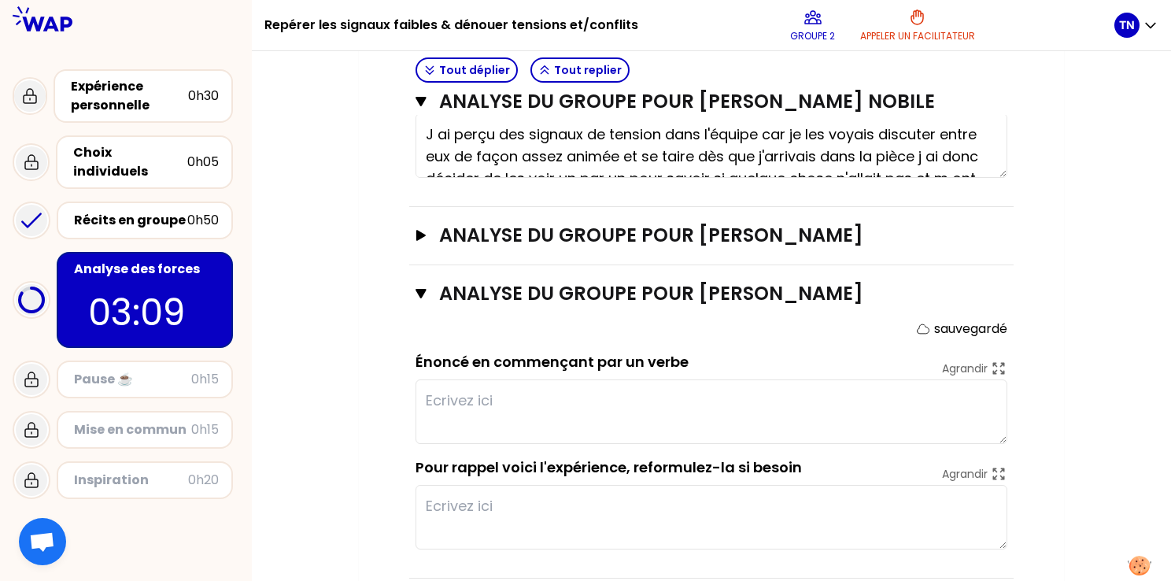
scroll to position [1177, 0]
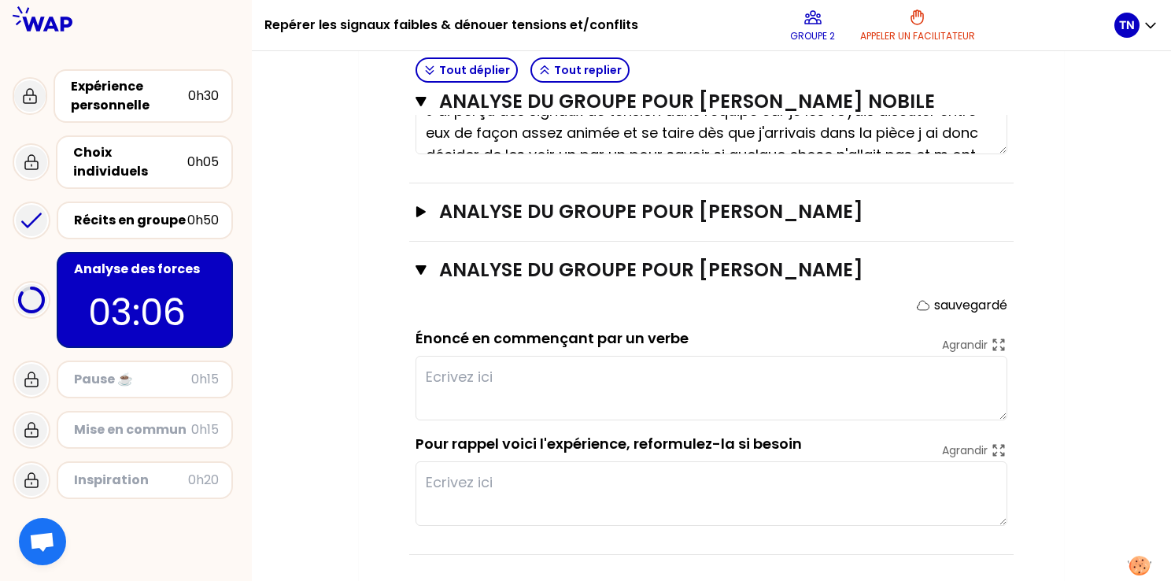
type textarea "Être partenaire dans la difficulté et faire preuve d authenticité"
click at [410, 198] on div "ANALYSE DU GROUPE POUR [PERSON_NAME]" at bounding box center [711, 212] width 604 height 58
click at [413, 200] on div "ANALYSE DU GROUPE POUR [PERSON_NAME]" at bounding box center [711, 212] width 604 height 58
click at [418, 213] on button "ANALYSE DU GROUPE POUR [PERSON_NAME]" at bounding box center [712, 211] width 592 height 25
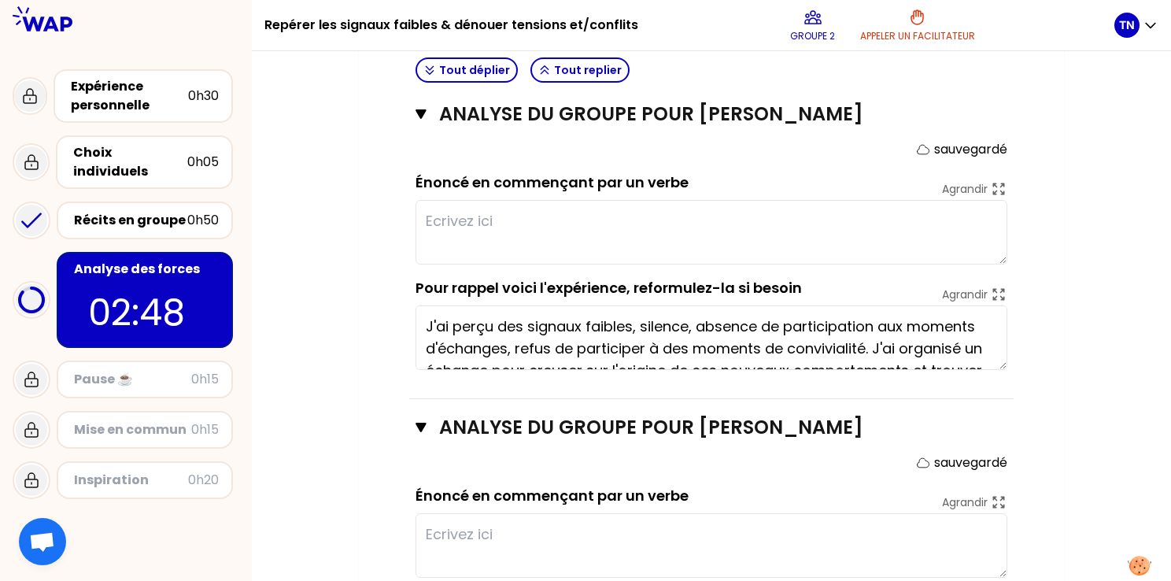
scroll to position [1196, 0]
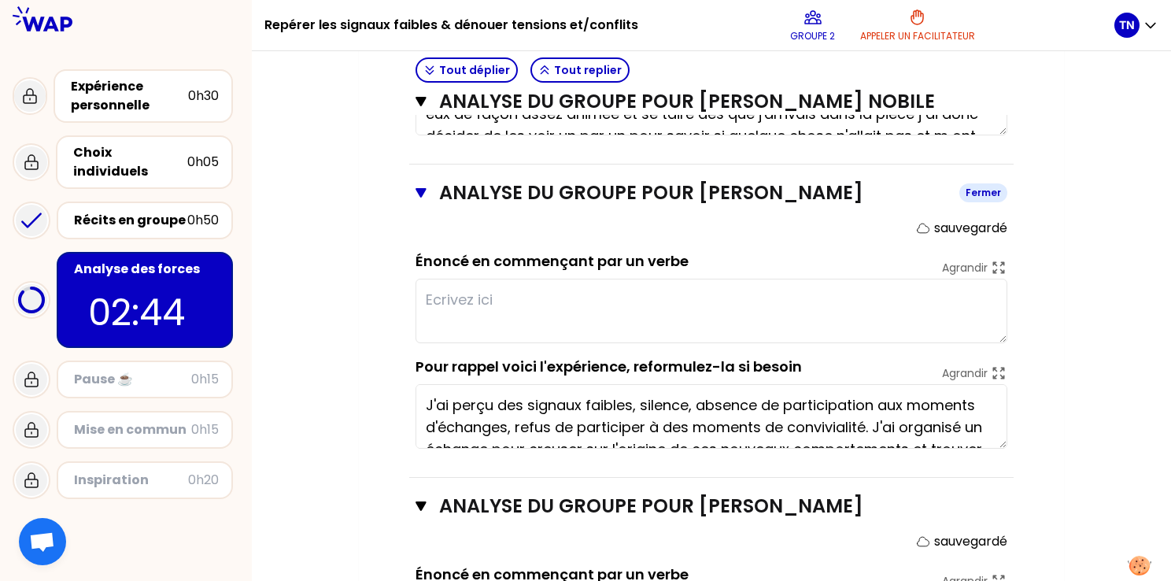
click at [421, 192] on icon "button" at bounding box center [421, 192] width 10 height 9
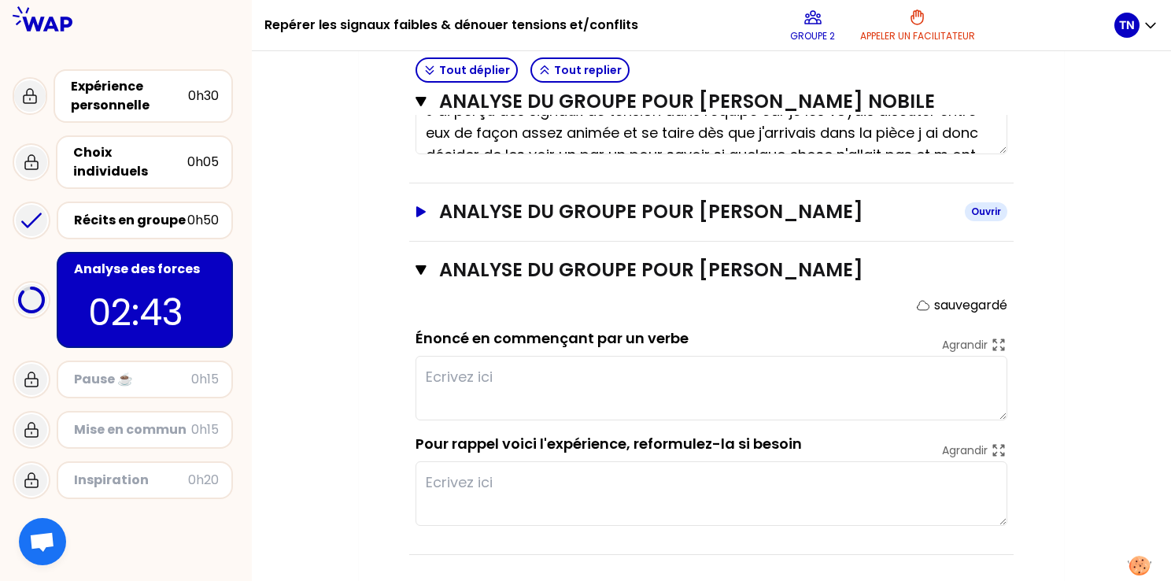
click at [419, 218] on button "ANALYSE DU GROUPE POUR [PERSON_NAME]" at bounding box center [712, 211] width 592 height 25
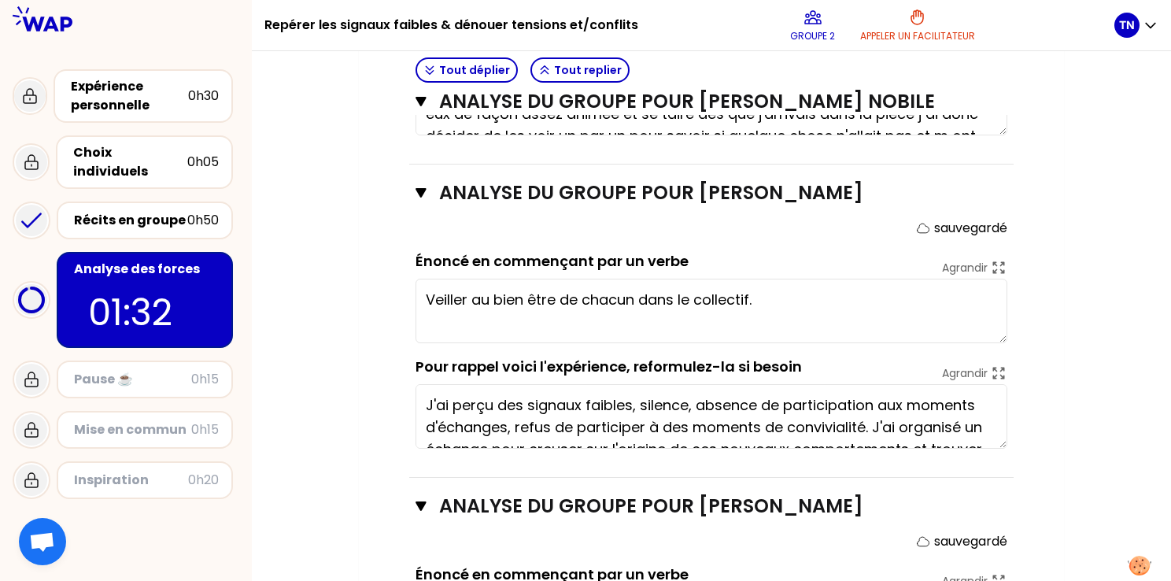
type textarea "Veiller au bien être de chacun dans le collectif."
type textarea "Client raciste vis à vis de la collaboratrice. J'ai pris l'assurée à part. A gé…"
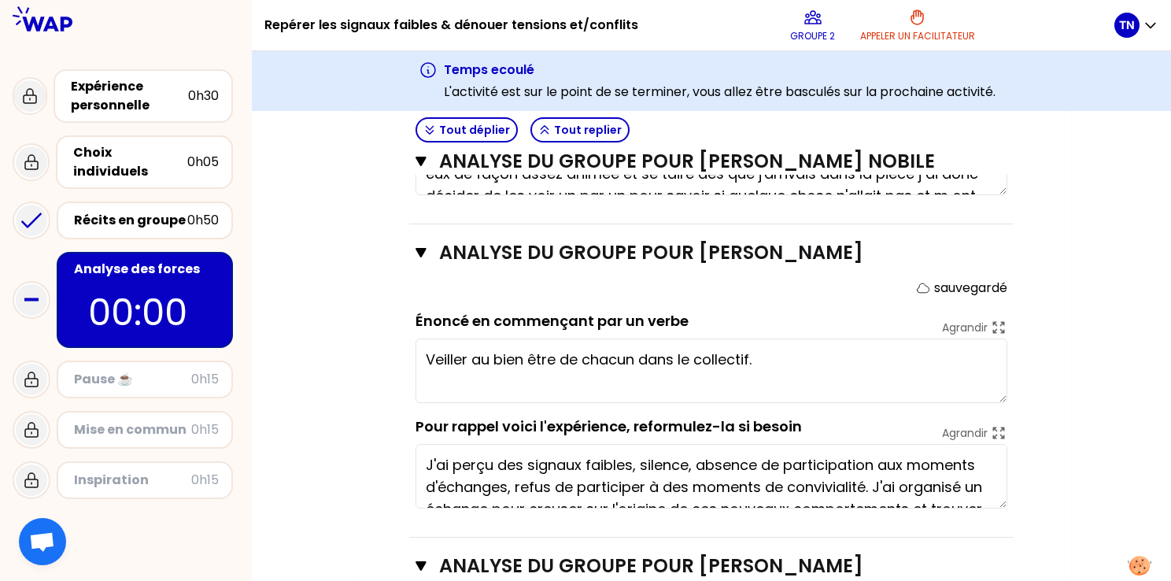
type textarea "Venir au soutien de son équipe"
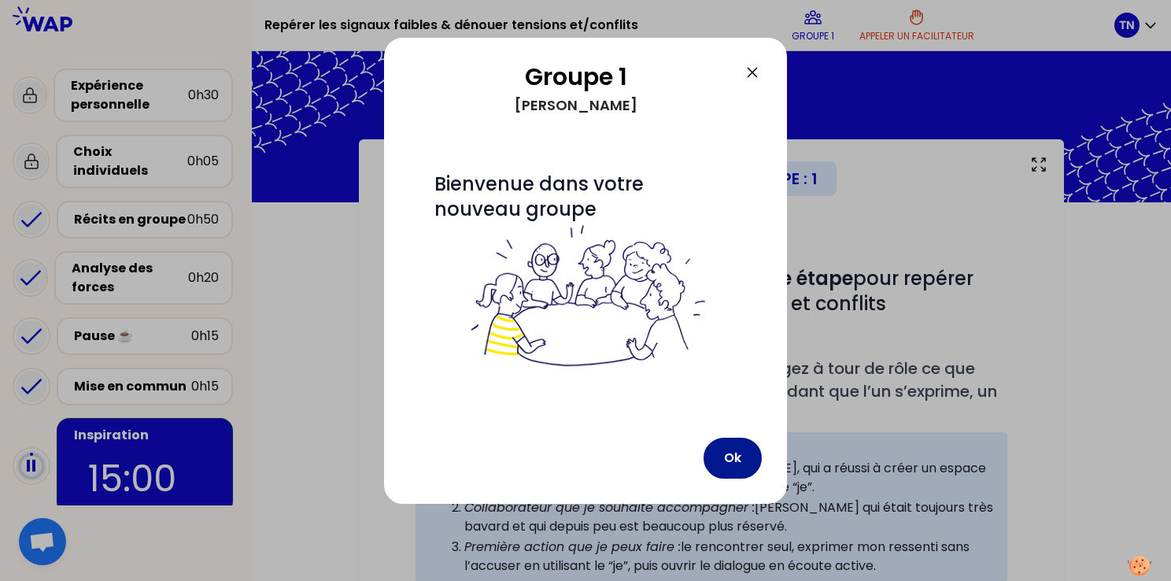
click at [733, 453] on button "Ok" at bounding box center [733, 458] width 58 height 41
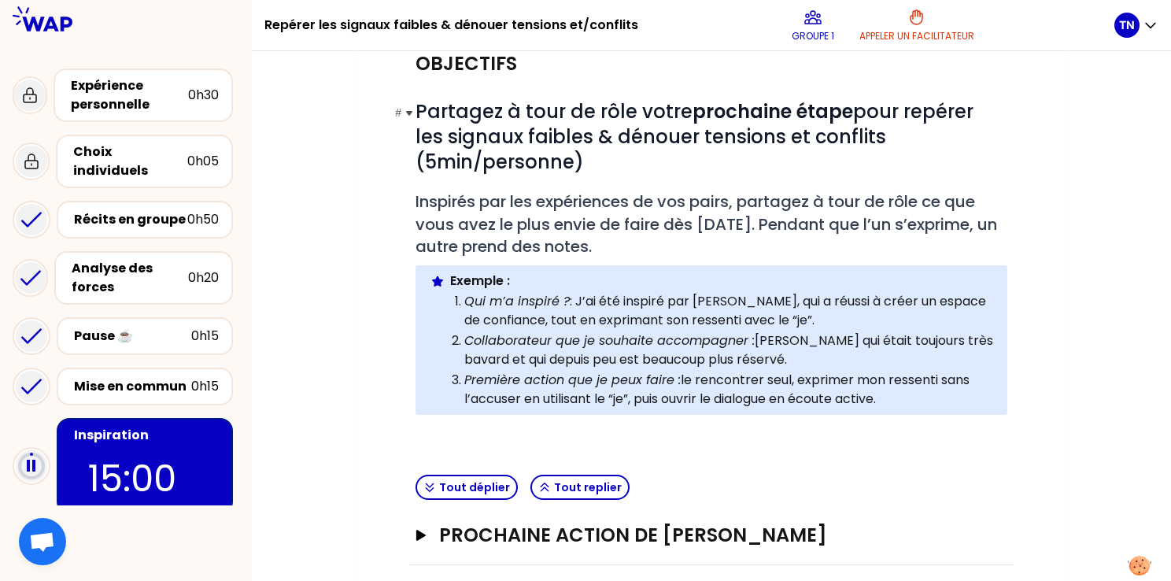
scroll to position [295, 0]
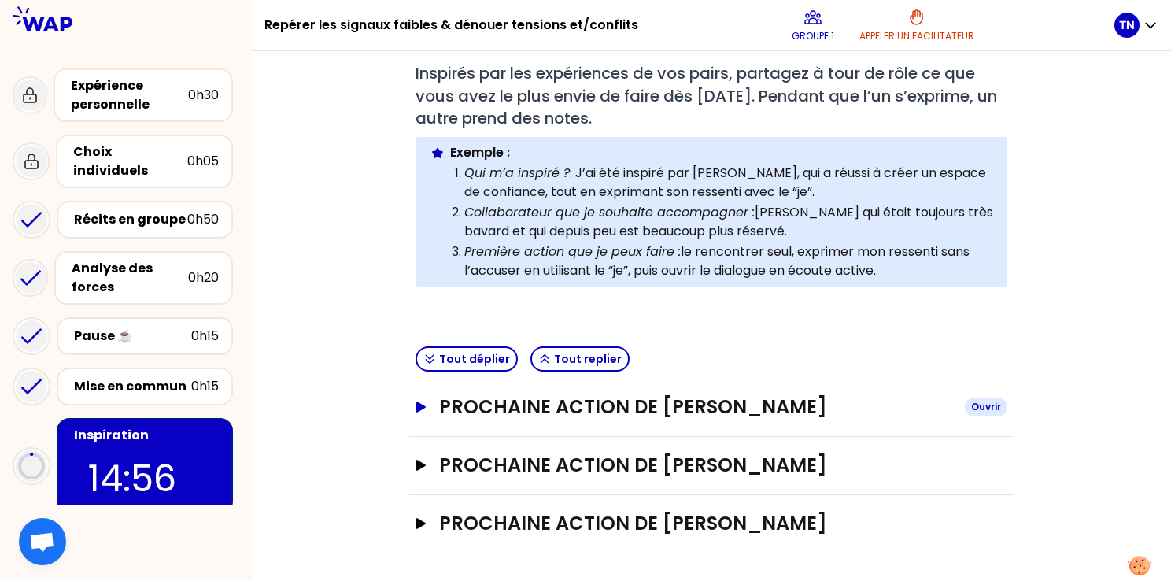
click at [466, 401] on h3 "Prochaine action de [PERSON_NAME]" at bounding box center [695, 406] width 513 height 25
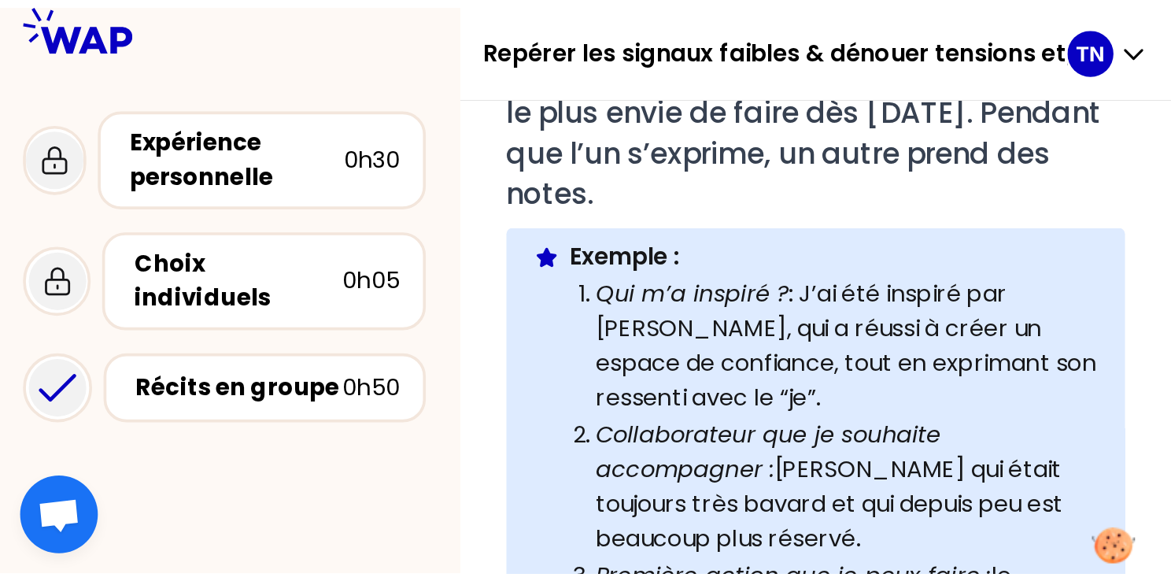
scroll to position [393, 0]
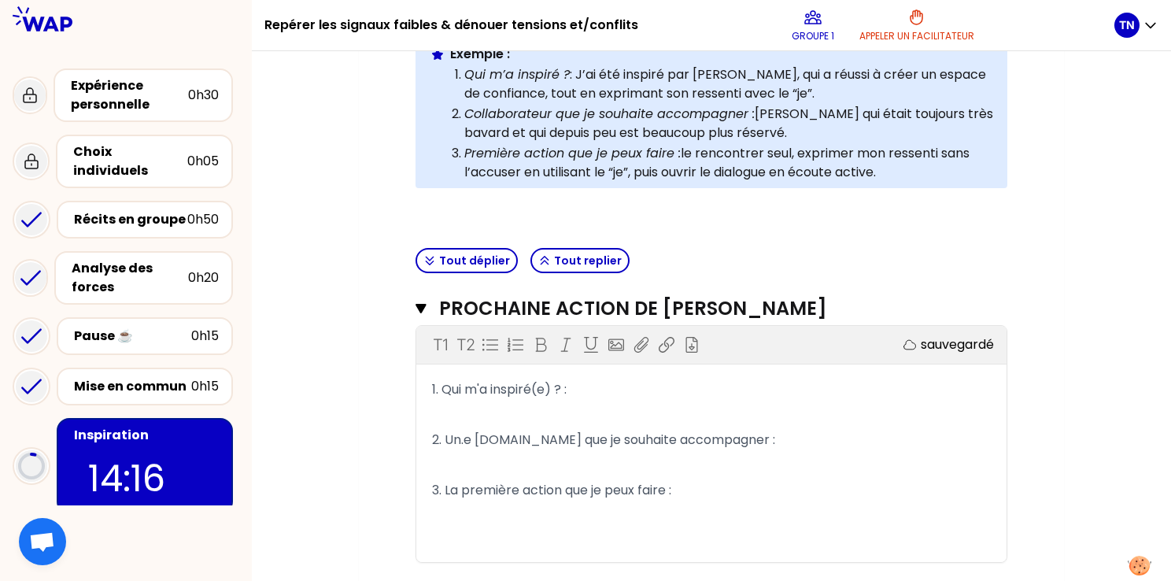
drag, startPoint x: 458, startPoint y: 402, endPoint x: 475, endPoint y: 398, distance: 17.8
click at [460, 402] on p "﻿" at bounding box center [711, 414] width 559 height 25
click at [504, 380] on span "1. Qui m'a inspiré(e) ? :" at bounding box center [499, 389] width 135 height 18
click at [447, 414] on p "﻿" at bounding box center [711, 414] width 559 height 25
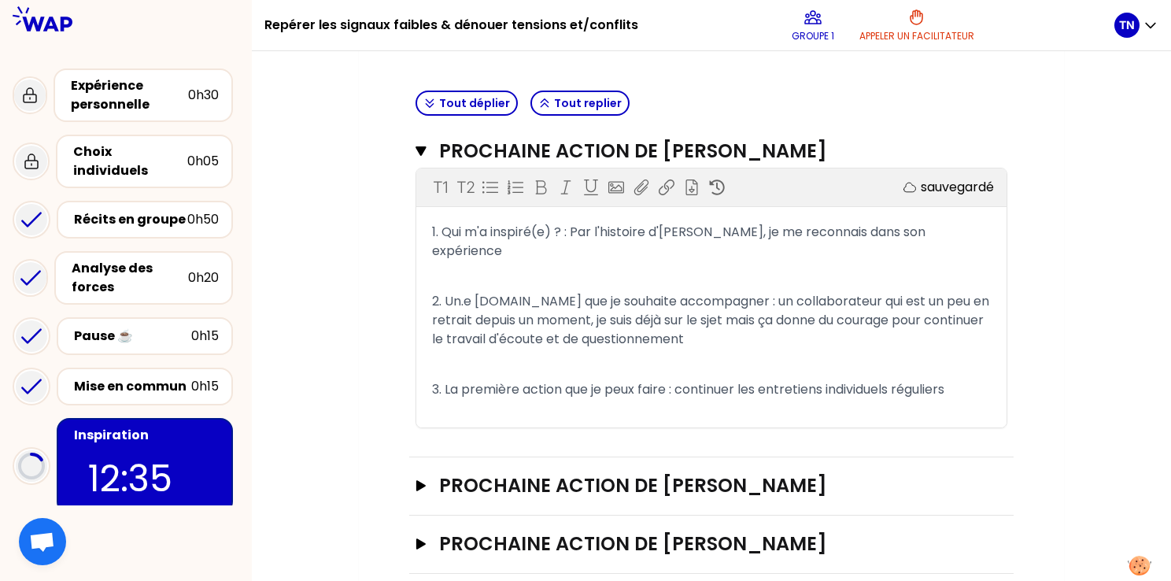
scroll to position [552, 0]
click at [626, 530] on h3 "Prochaine action de [PERSON_NAME]" at bounding box center [695, 542] width 513 height 25
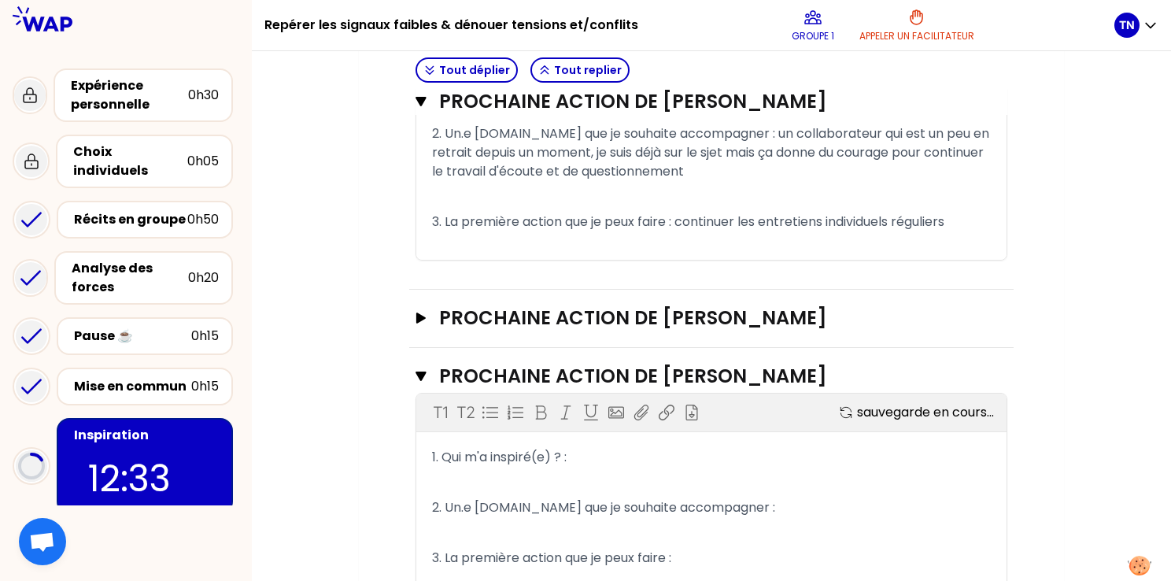
scroll to position [788, 0]
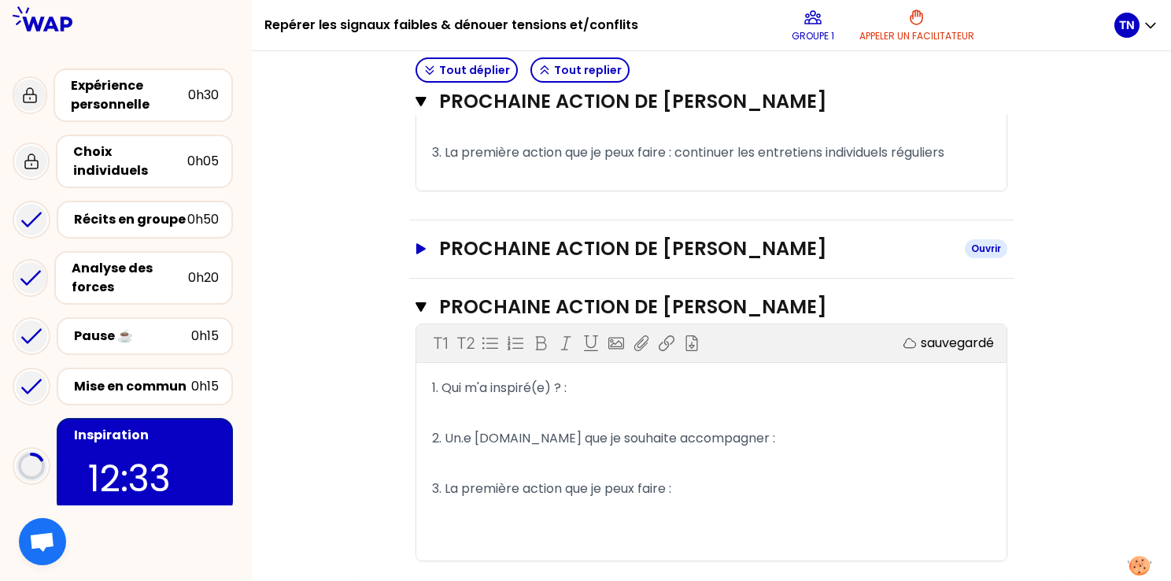
click at [714, 236] on h3 "Prochaine action de [PERSON_NAME]" at bounding box center [695, 248] width 513 height 25
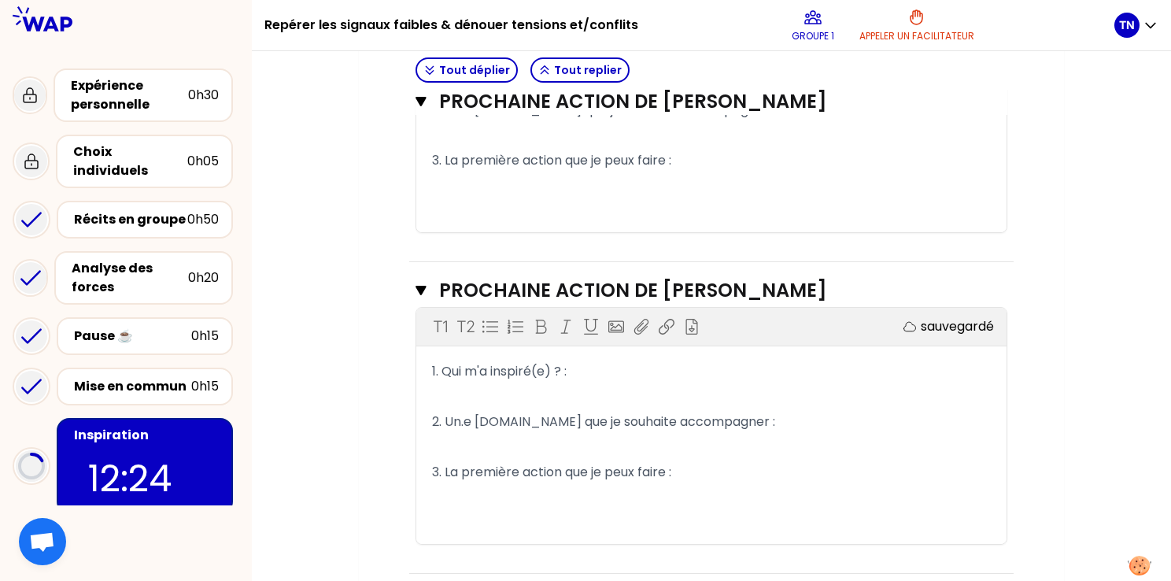
scroll to position [1058, 0]
click at [649, 359] on p "1. Qui m'a inspiré(e) ? :" at bounding box center [711, 371] width 559 height 25
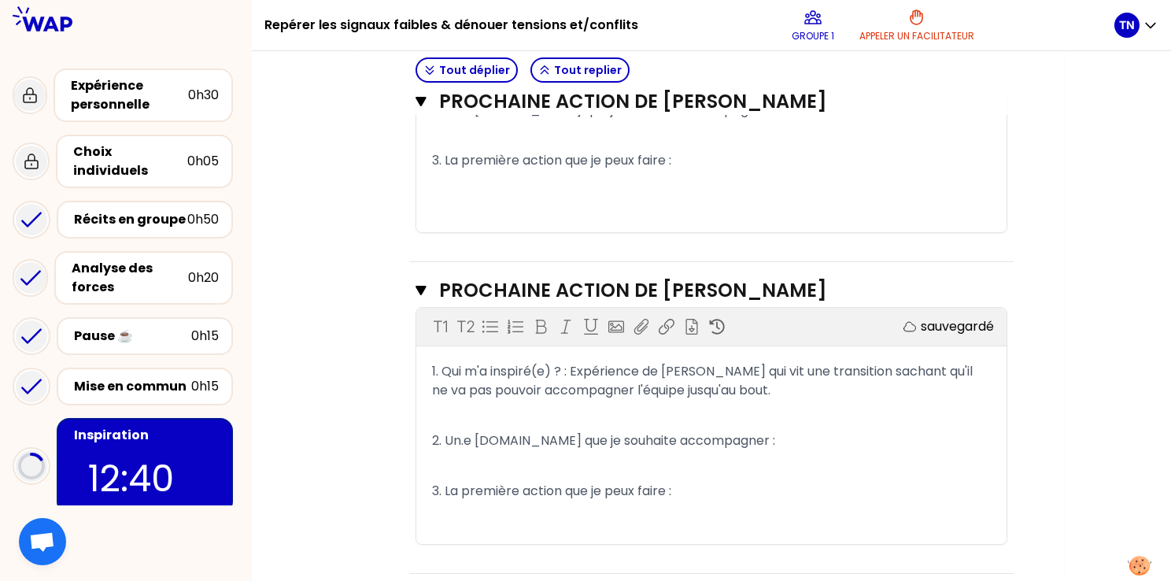
click at [850, 428] on p "2. Un.e [DOMAIN_NAME] que je souhaite accompagner :" at bounding box center [711, 440] width 559 height 25
click at [837, 428] on p "2. Un.e [DOMAIN_NAME] que je souhaite accompagner :" at bounding box center [711, 440] width 559 height 25
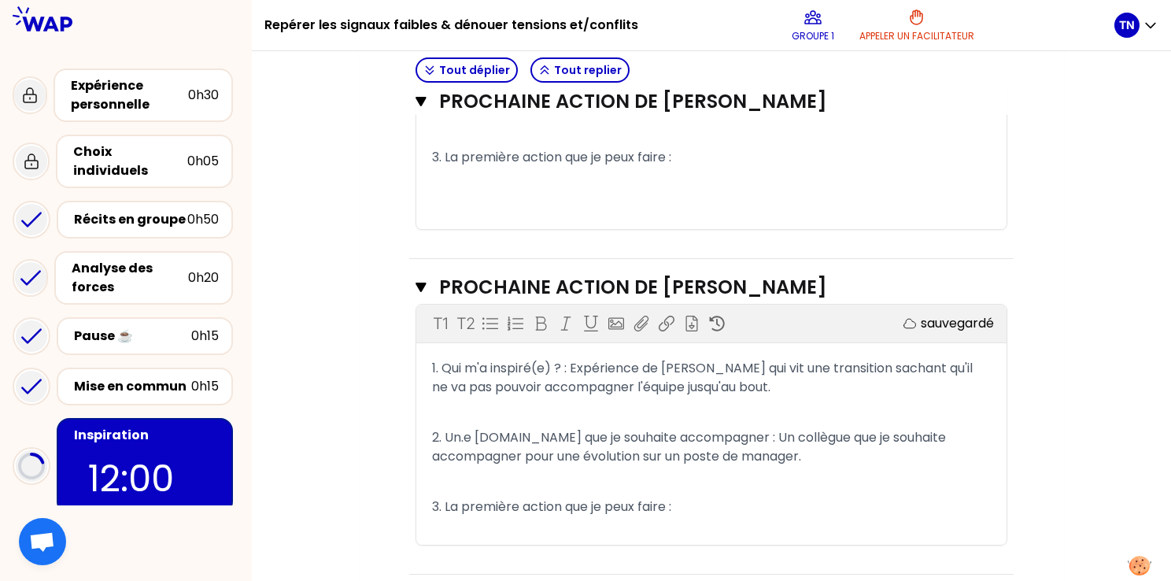
scroll to position [1062, 0]
click at [740, 493] on p "3. La première action que je peux faire :" at bounding box center [711, 505] width 559 height 25
click at [699, 493] on p "3. La première action que je peux faire :" at bounding box center [711, 505] width 559 height 25
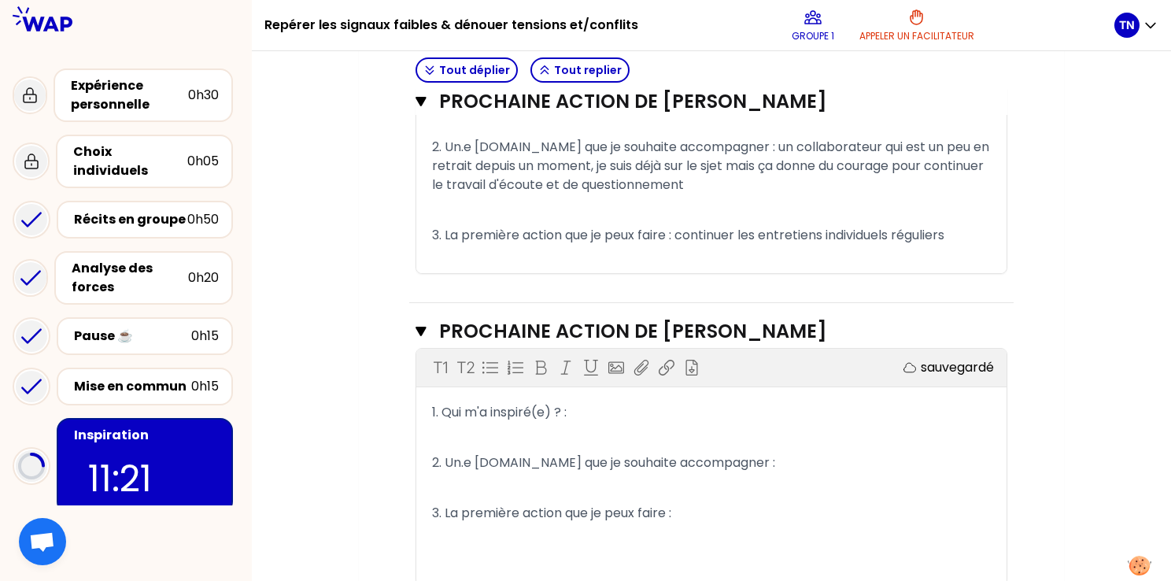
scroll to position [668, 0]
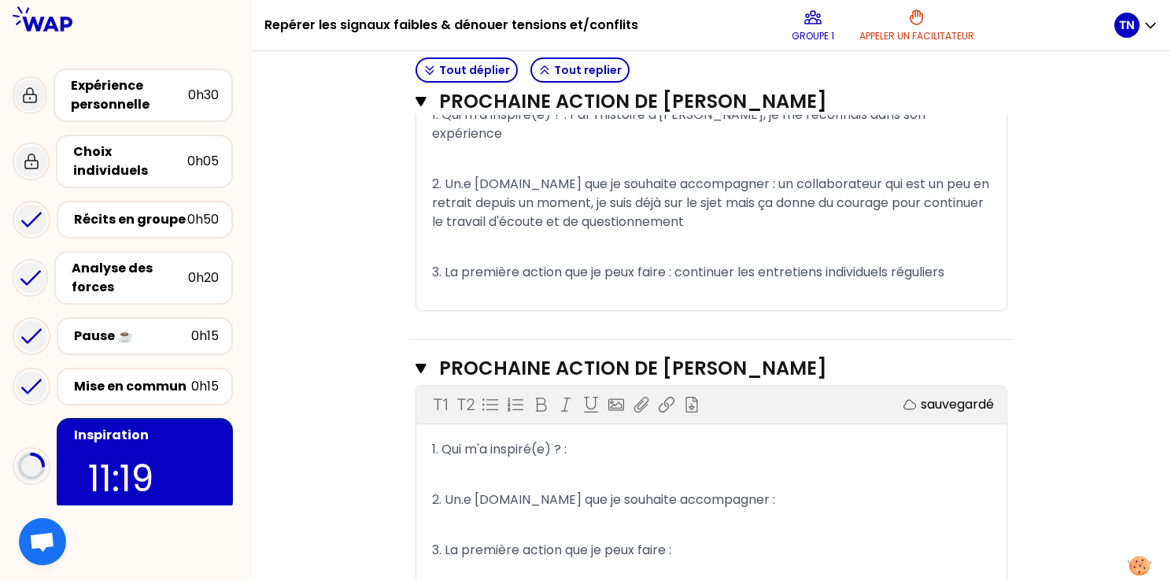
click at [645, 437] on p "1. Qui m'a inspiré(e) ? :" at bounding box center [711, 449] width 559 height 25
click at [667, 438] on p "1. Qui m'a inspiré(e) ? :" at bounding box center [711, 449] width 559 height 25
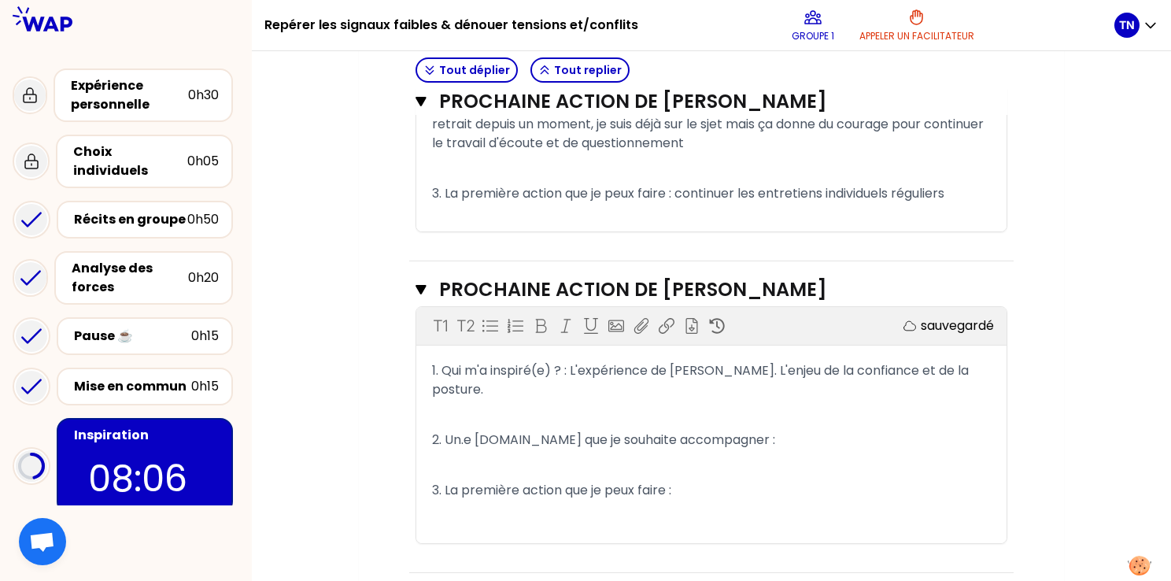
scroll to position [747, 0]
click at [831, 427] on p "2. Un.e [DOMAIN_NAME] que je souhaite accompagner :" at bounding box center [711, 439] width 559 height 25
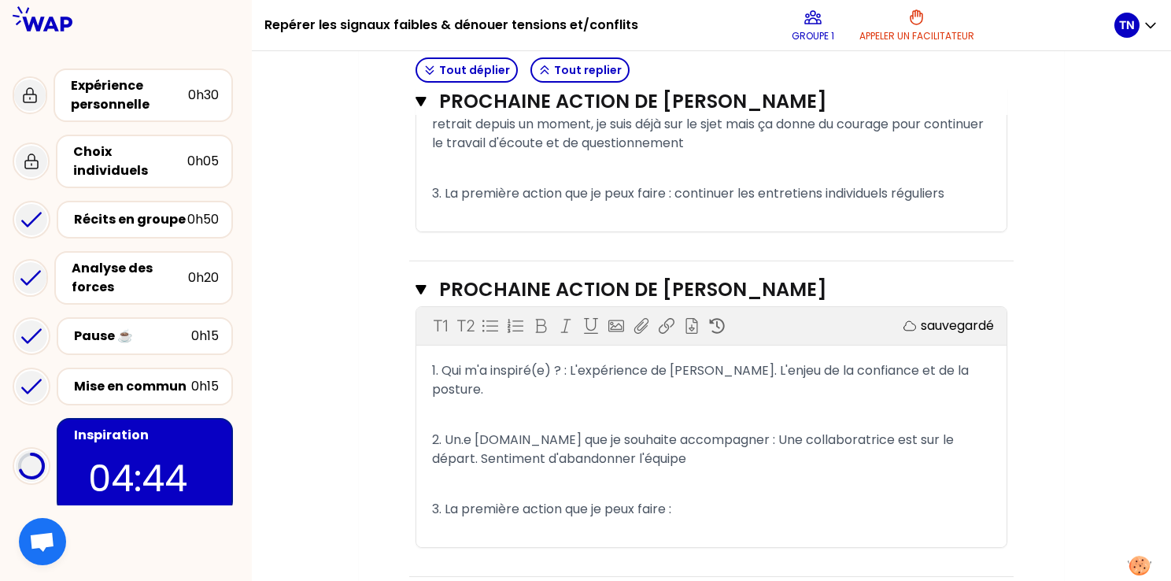
click at [490, 430] on span "2. Un.e [DOMAIN_NAME] que je souhaite accompagner : Une collaboratrice est sur …" at bounding box center [694, 448] width 525 height 37
click at [704, 497] on p "3. La première action que je peux faire :" at bounding box center [711, 509] width 559 height 25
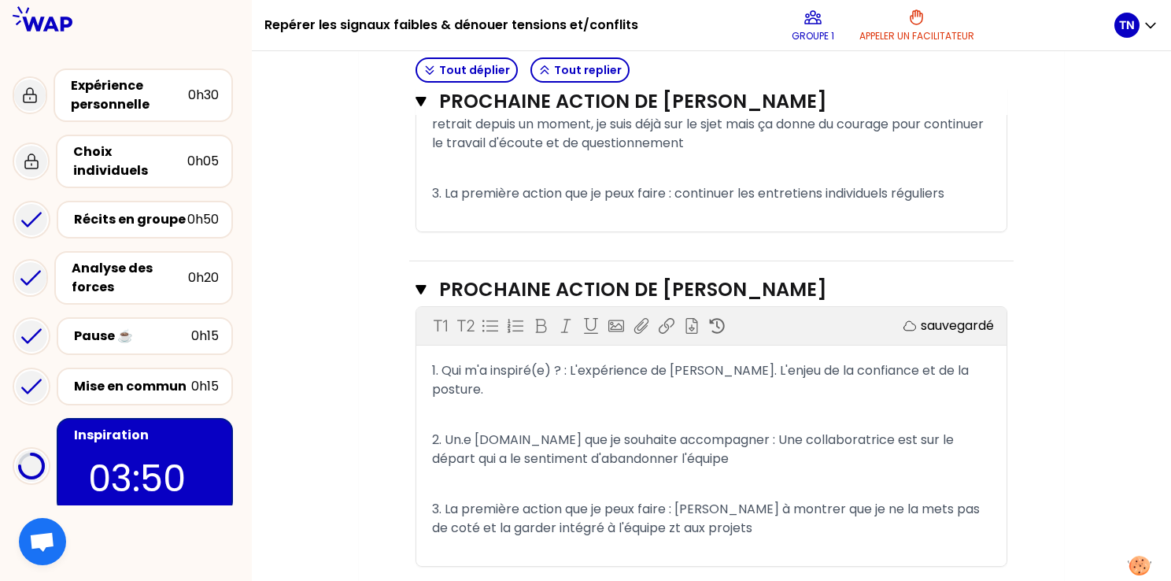
click at [609, 500] on span "3. La première action que je peux faire : [PERSON_NAME] à montrer que je ne la …" at bounding box center [707, 518] width 551 height 37
click at [715, 497] on p "3. La première action que je peux faire : [PERSON_NAME] à montrer que je ne la …" at bounding box center [711, 519] width 559 height 44
click at [743, 427] on p "2. Un.e [DOMAIN_NAME] que je souhaite accompagner : Une collaboratrice est sur …" at bounding box center [711, 449] width 559 height 44
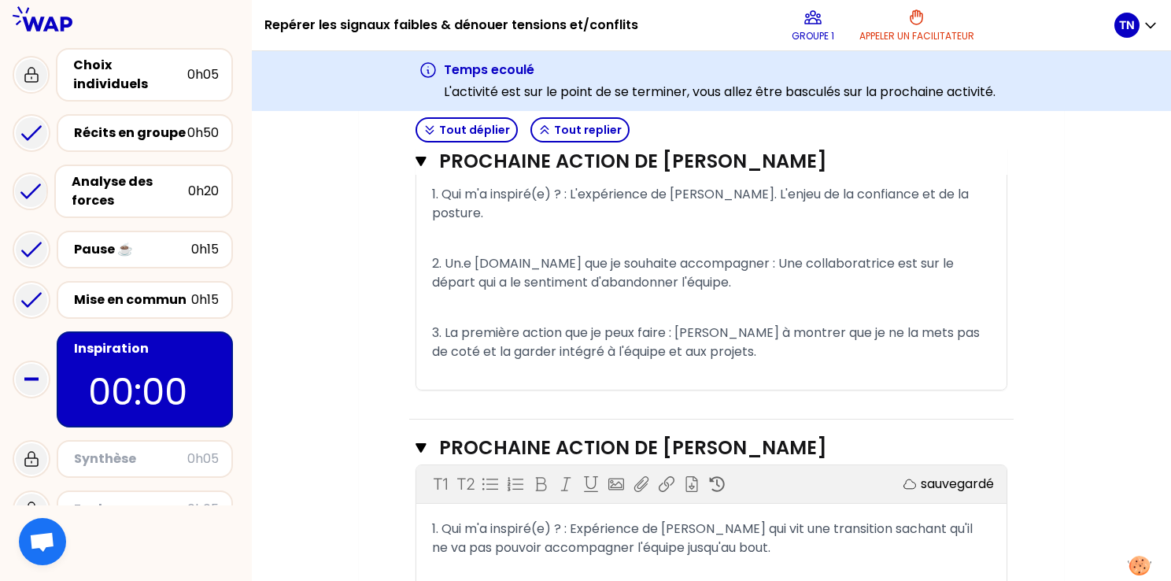
scroll to position [149, 0]
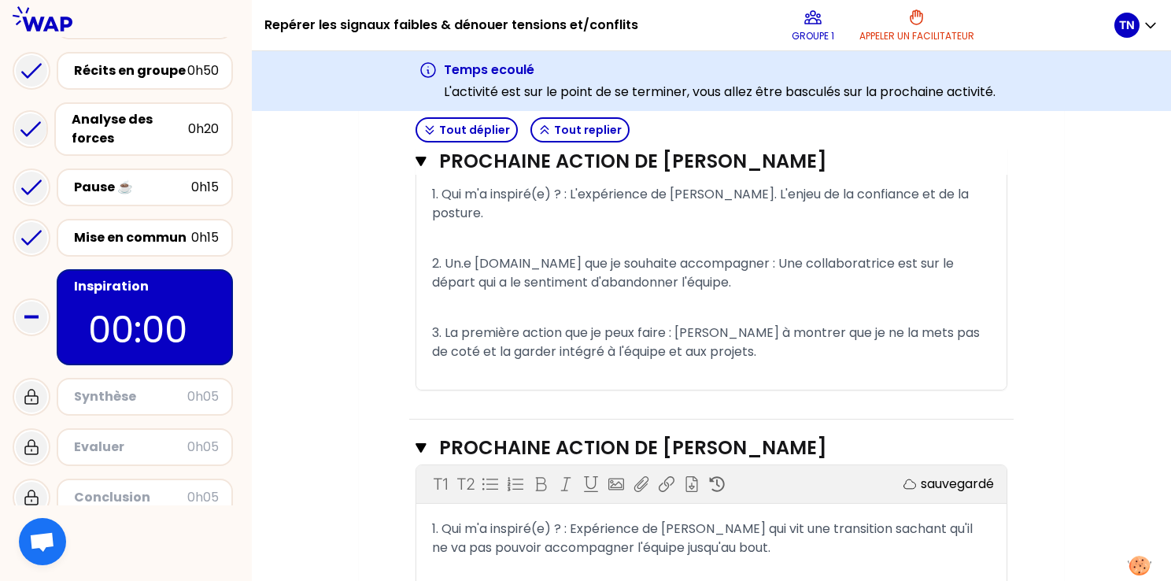
click at [1137, 41] on div "TN" at bounding box center [1136, 25] width 44 height 50
click at [1143, 27] on icon "button" at bounding box center [1151, 25] width 16 height 16
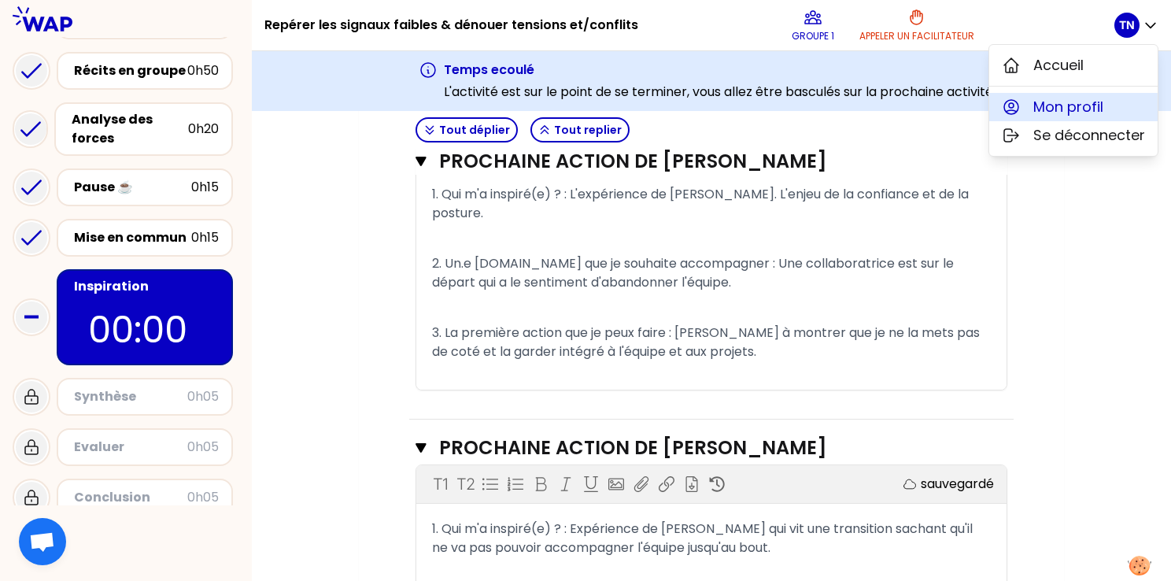
click at [1075, 114] on span "Mon profil" at bounding box center [1068, 107] width 70 height 22
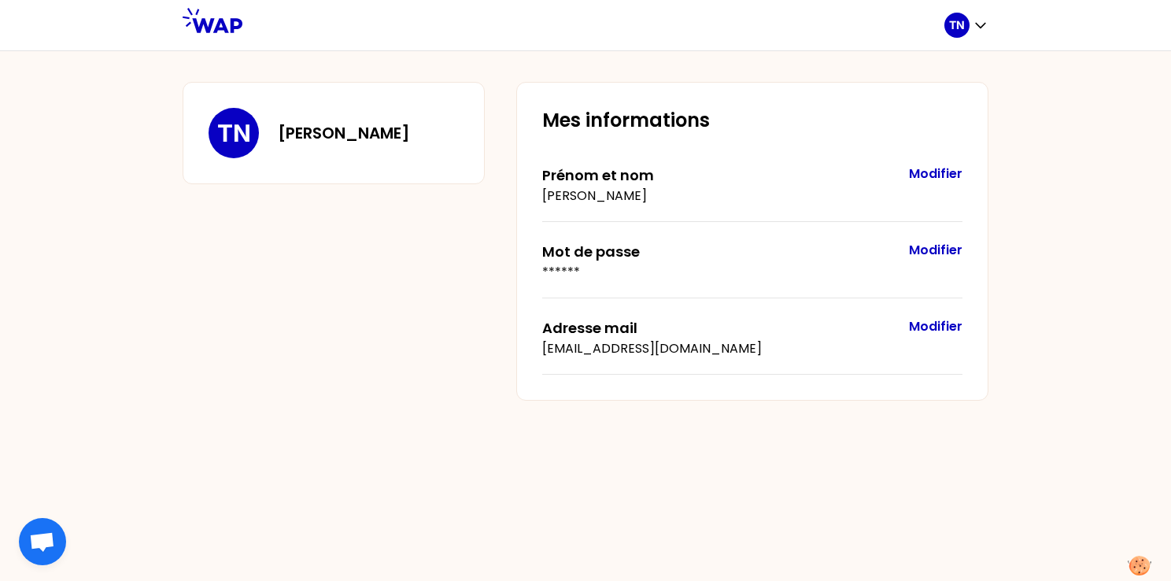
click at [198, 20] on icon at bounding box center [213, 20] width 60 height 25
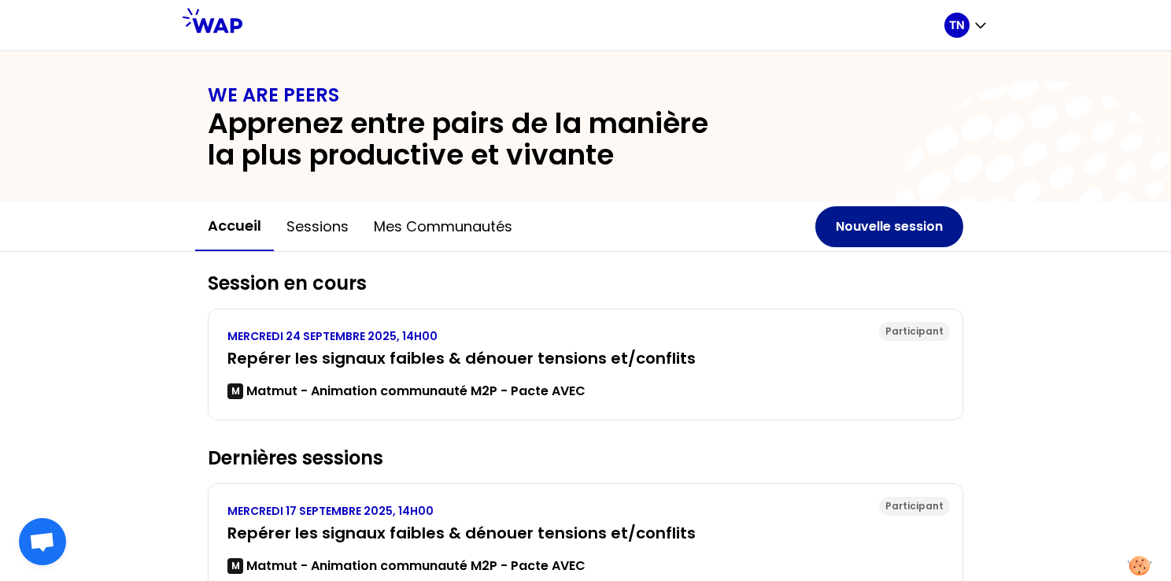
click at [908, 226] on button "Nouvelle session" at bounding box center [889, 226] width 148 height 41
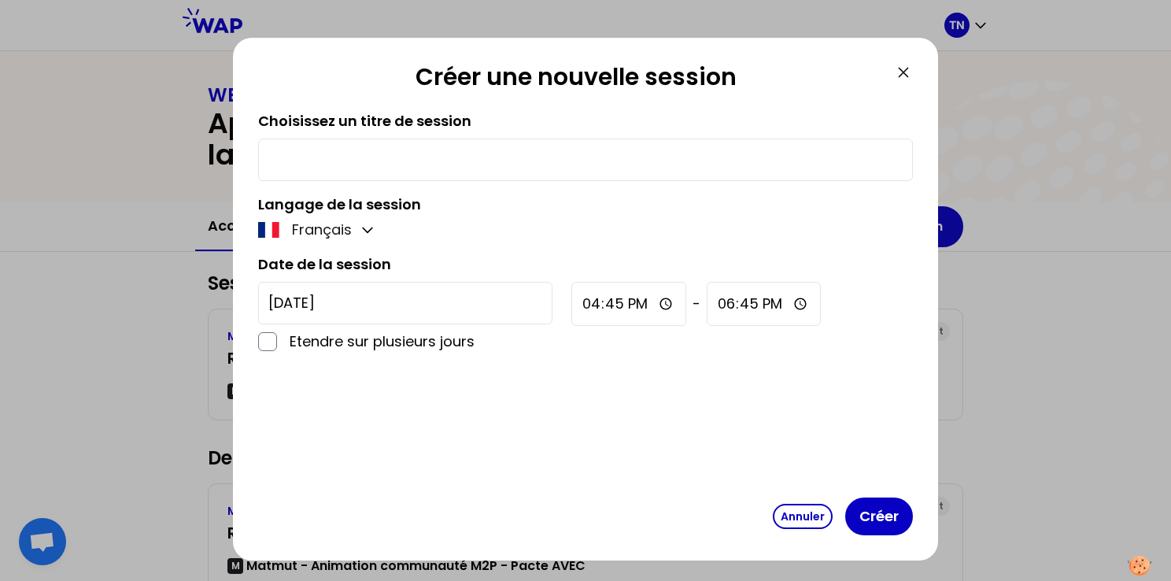
click at [894, 72] on icon at bounding box center [903, 72] width 19 height 19
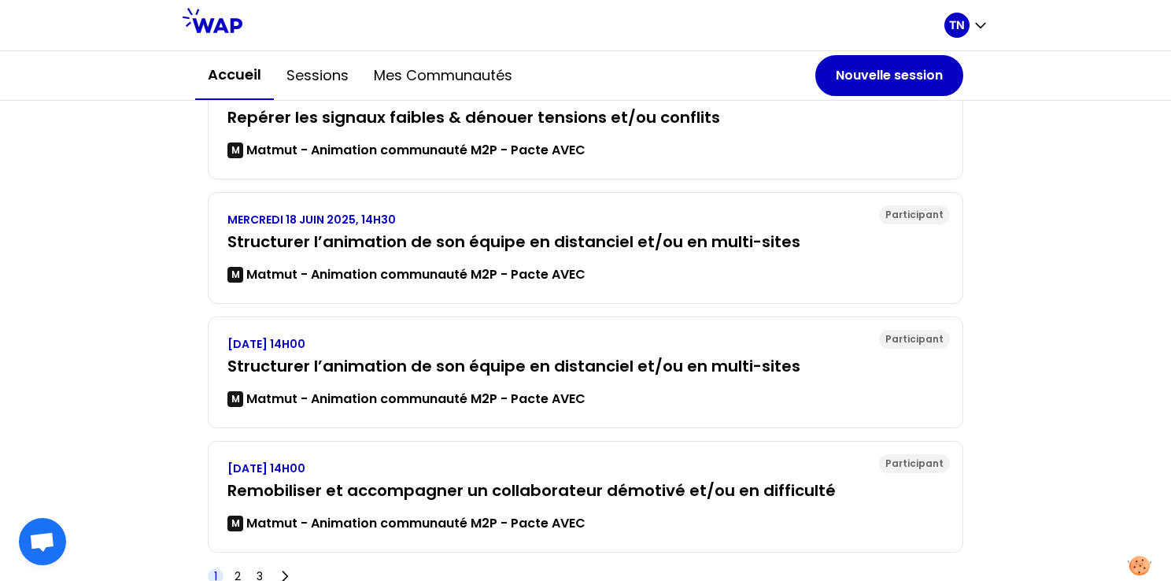
scroll to position [593, 0]
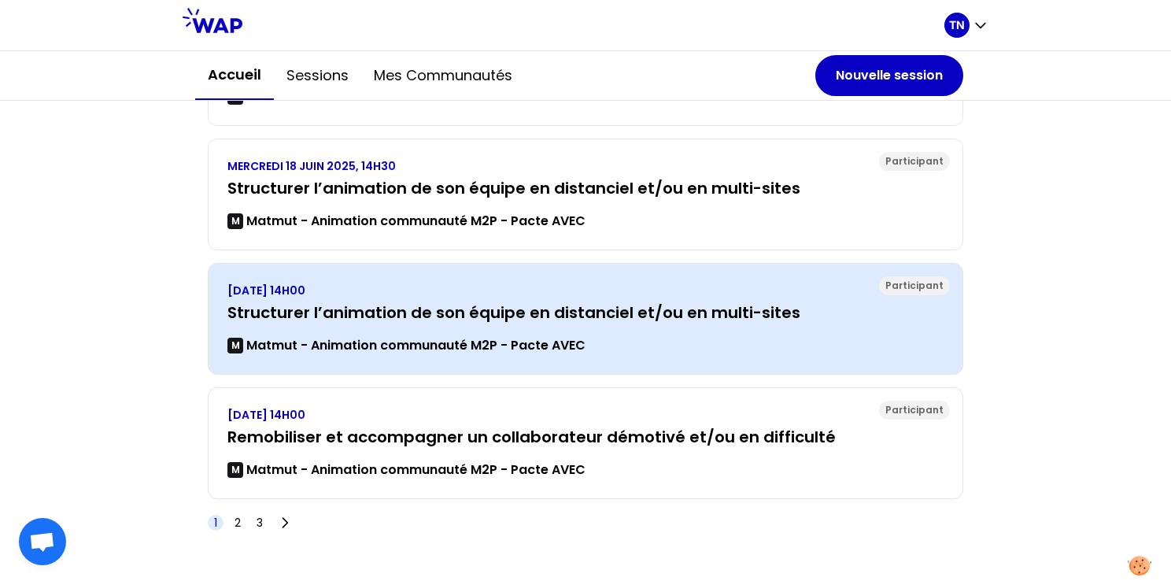
click at [528, 302] on h3 "Structurer l’animation de son équipe en distanciel et/ou en multi-sites" at bounding box center [585, 312] width 716 height 22
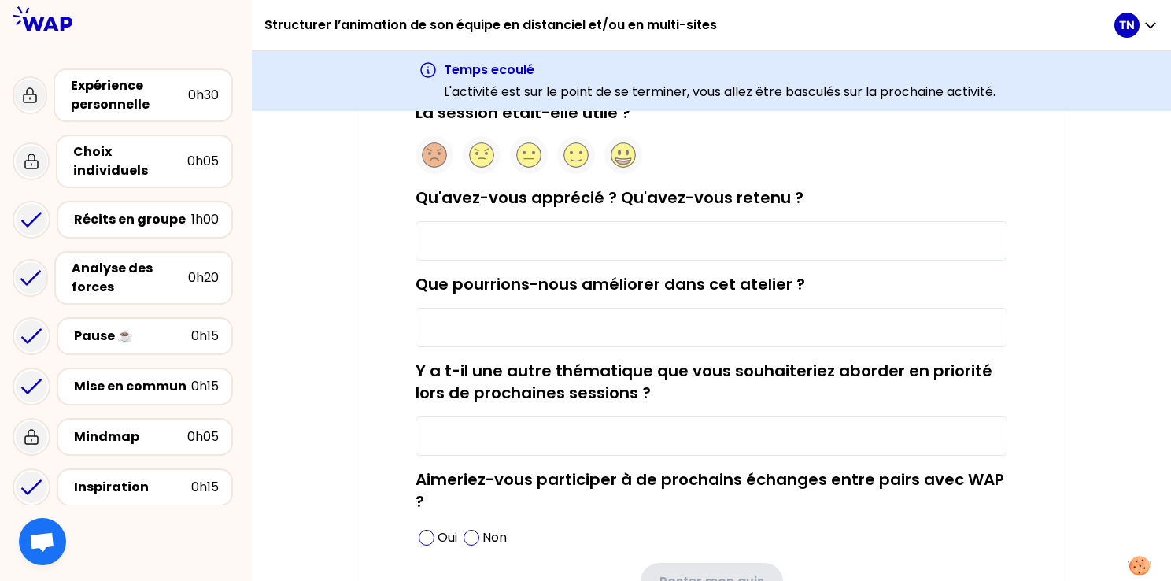
scroll to position [157, 0]
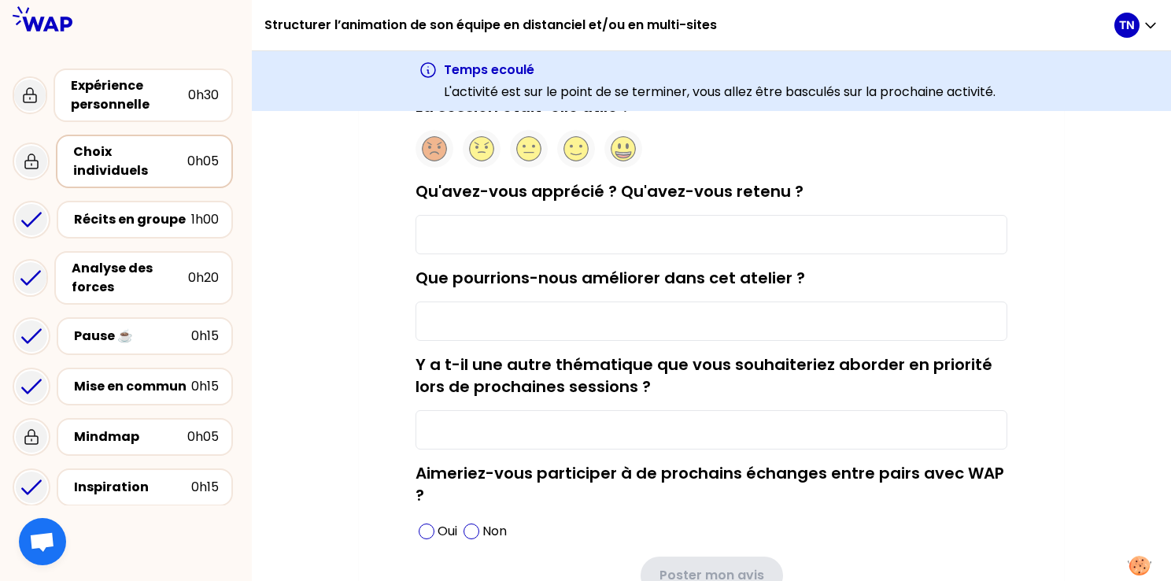
click at [148, 159] on div "Choix individuels" at bounding box center [130, 161] width 114 height 38
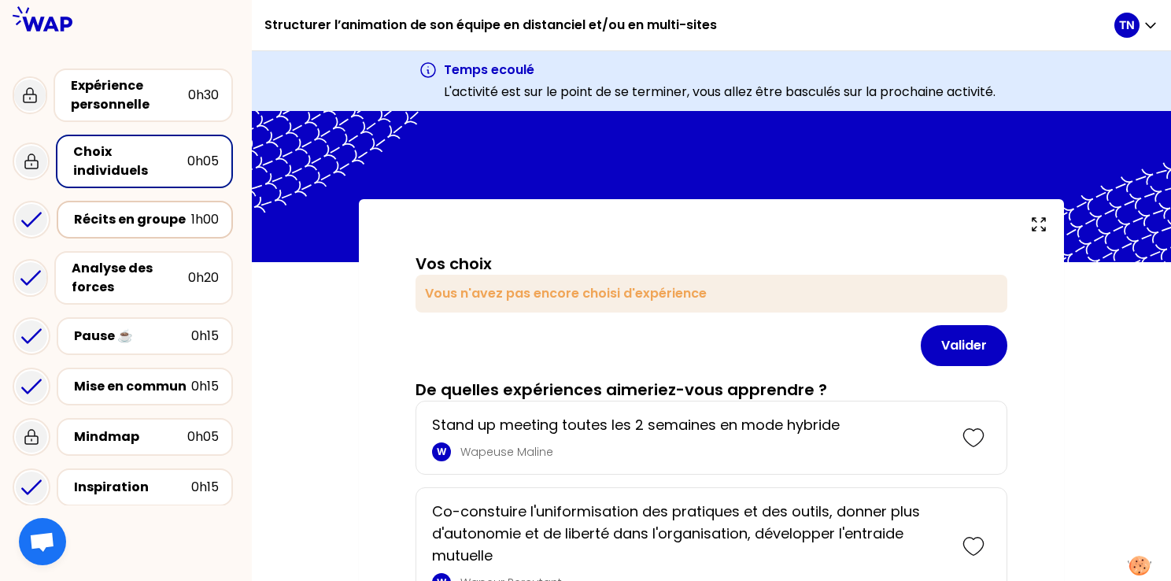
click at [146, 210] on div "Récits en groupe" at bounding box center [132, 219] width 117 height 19
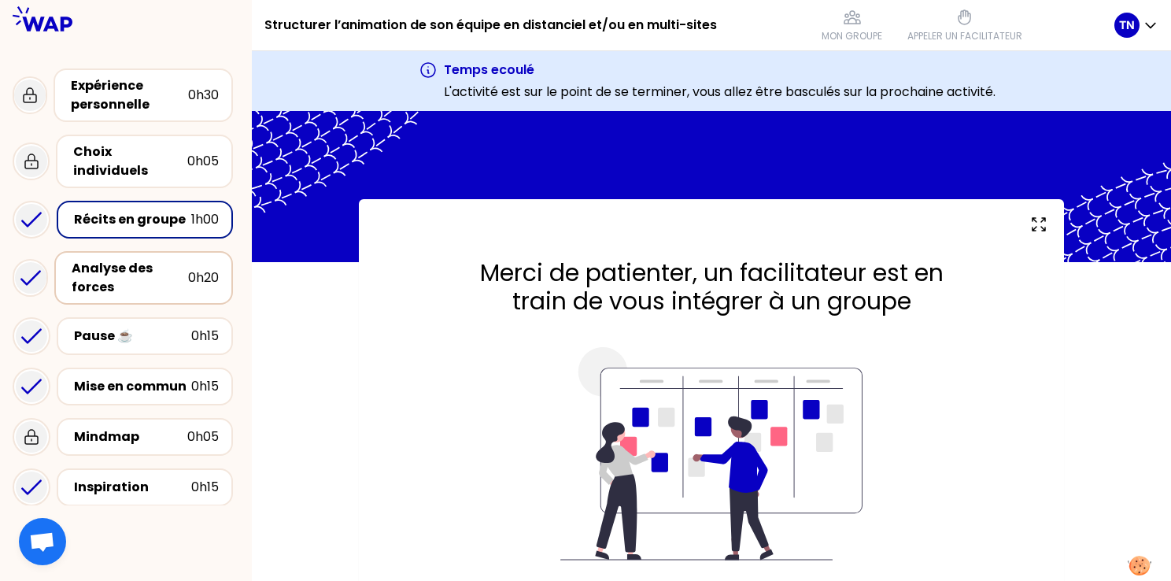
click at [150, 259] on div "Analyse des forces" at bounding box center [130, 278] width 116 height 38
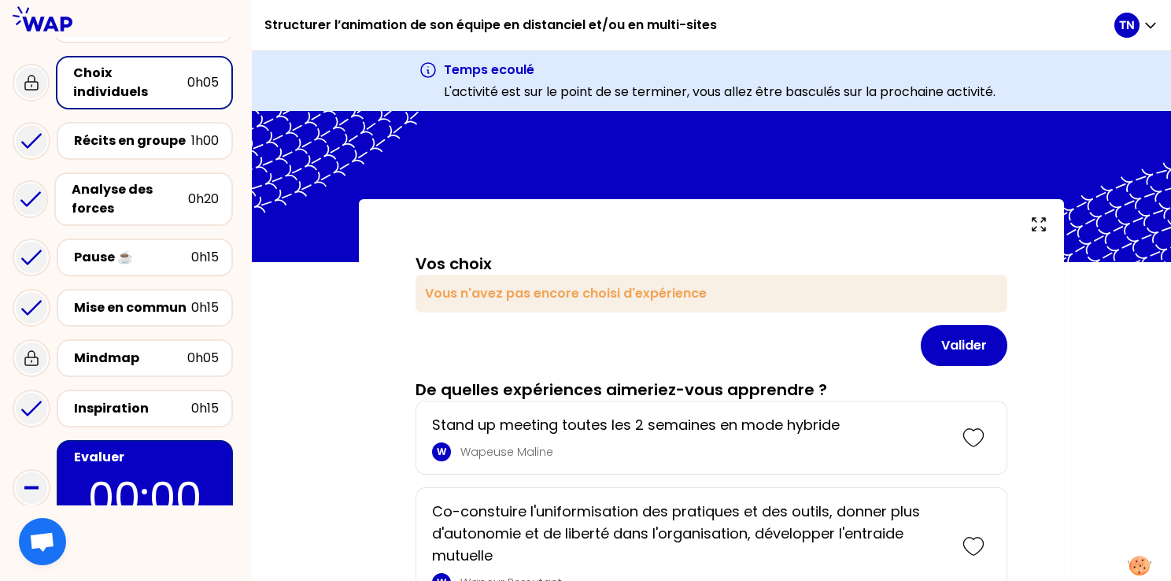
scroll to position [149, 0]
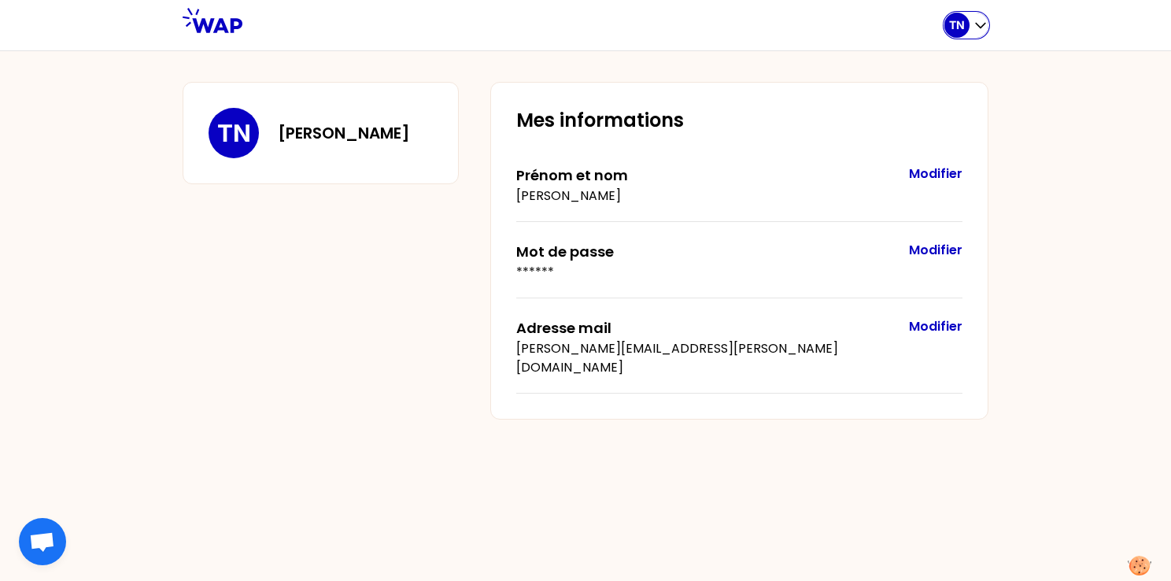
click at [951, 16] on div "TN" at bounding box center [956, 25] width 25 height 25
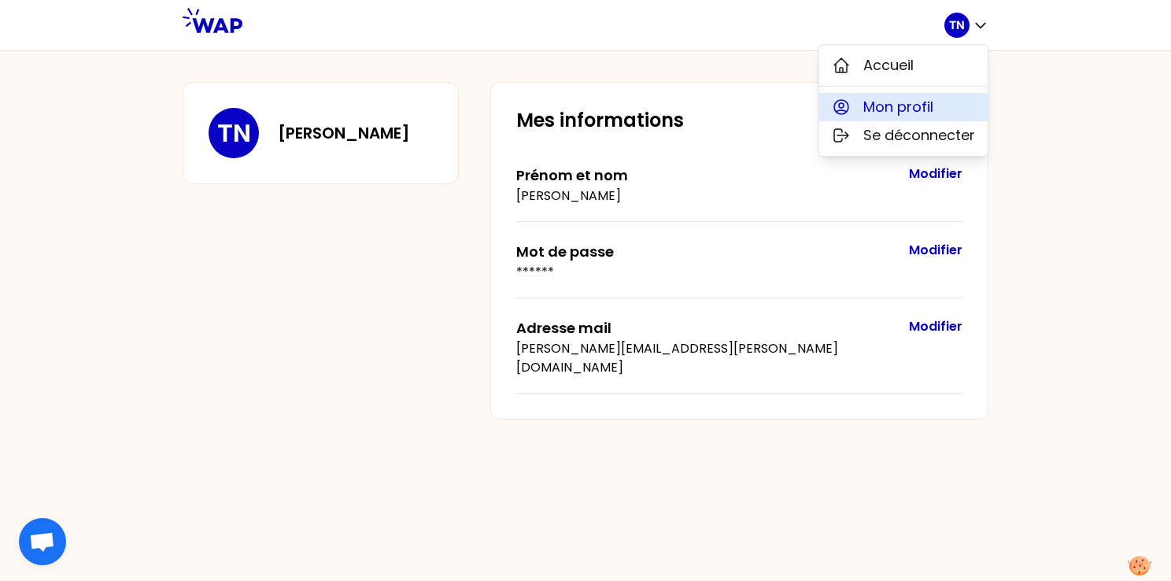
click at [907, 105] on span "Mon profil" at bounding box center [898, 107] width 70 height 22
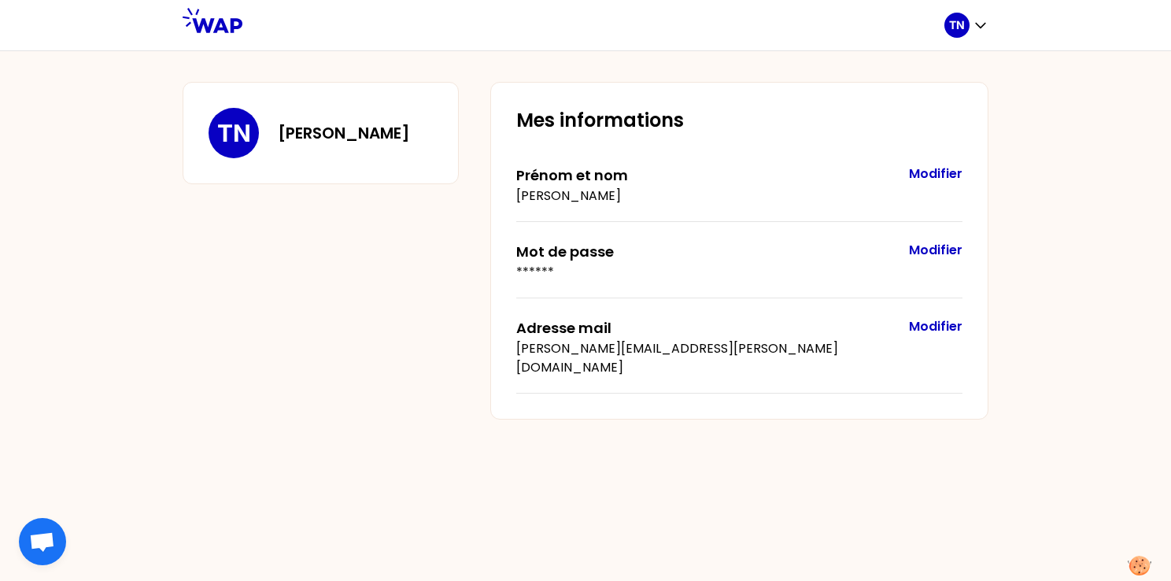
click at [226, 24] on icon at bounding box center [213, 20] width 60 height 25
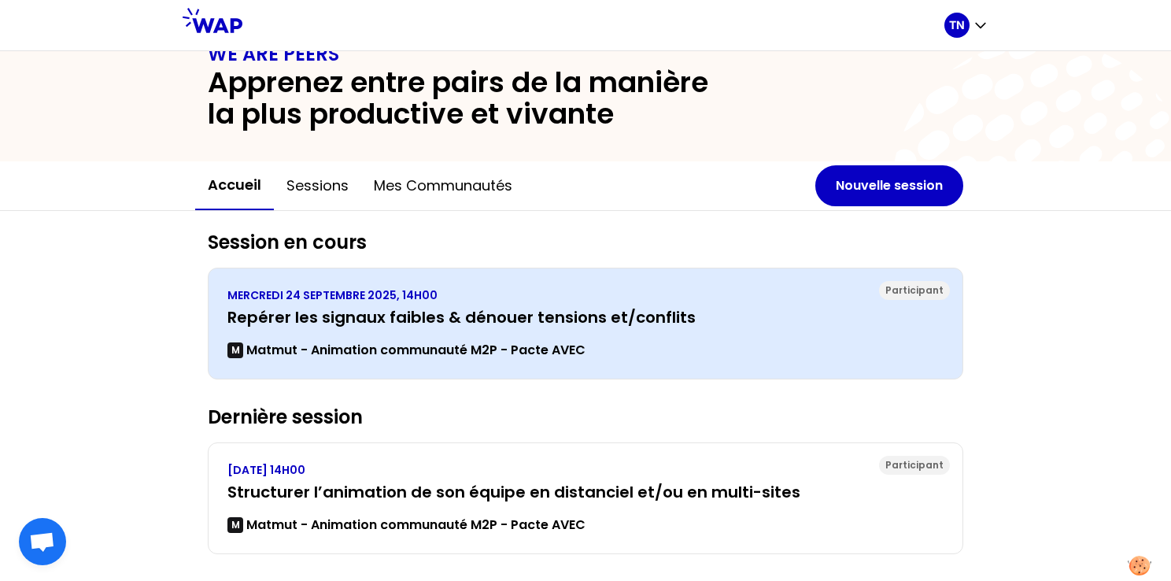
scroll to position [63, 0]
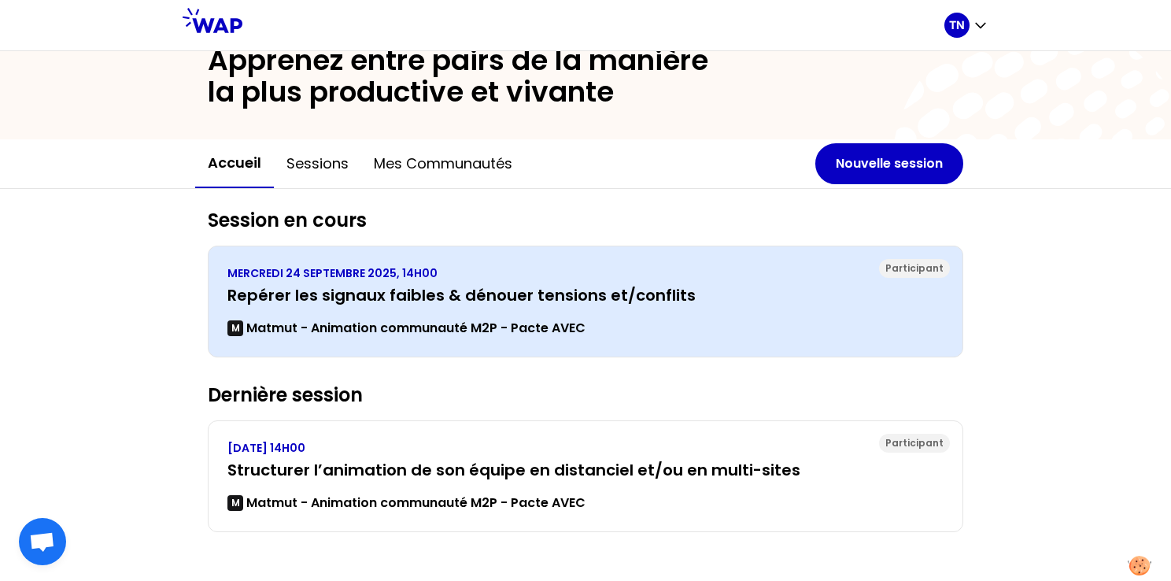
click at [407, 297] on h3 "Repérer les signaux faibles & dénouer tensions et/conflits" at bounding box center [585, 295] width 716 height 22
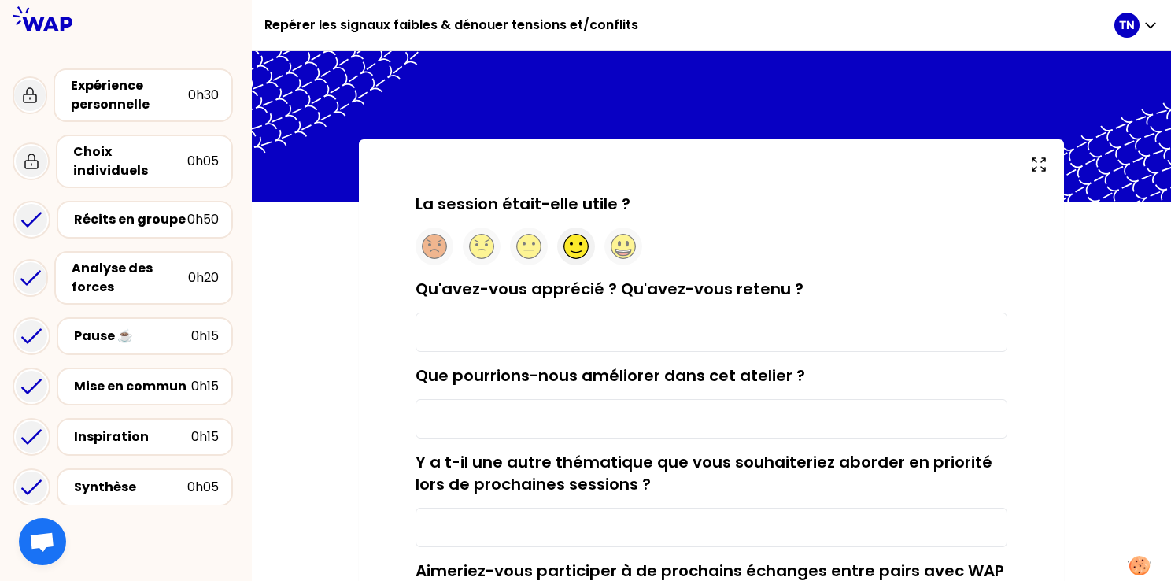
click at [570, 253] on circle at bounding box center [576, 247] width 24 height 24
click at [539, 338] on input "Qu'avez-vous apprécié ? Qu'avez-vous retenu ?" at bounding box center [712, 331] width 592 height 39
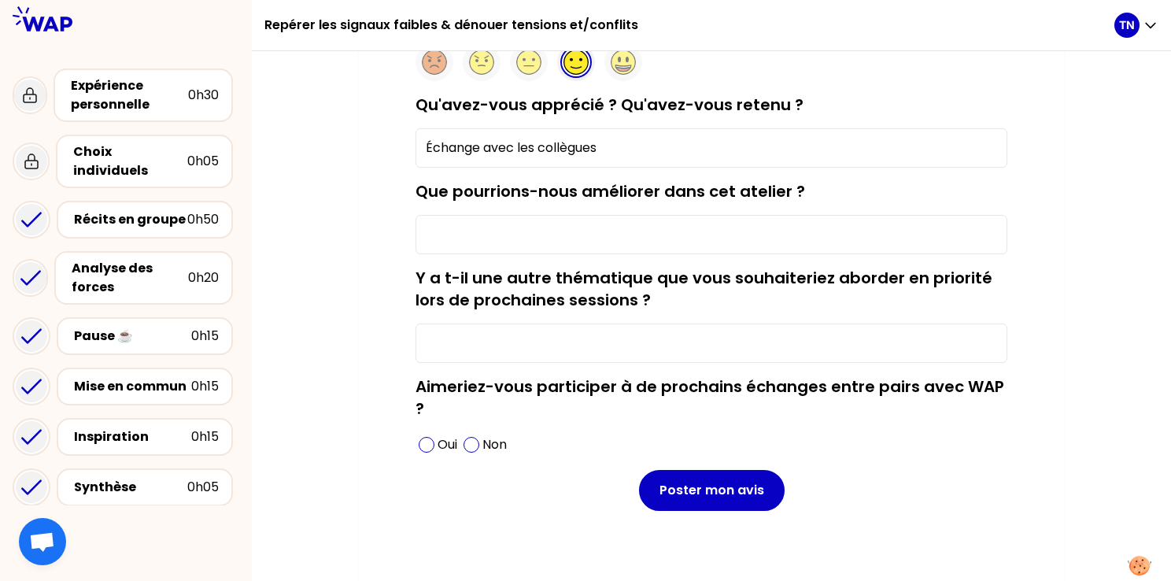
scroll to position [194, 0]
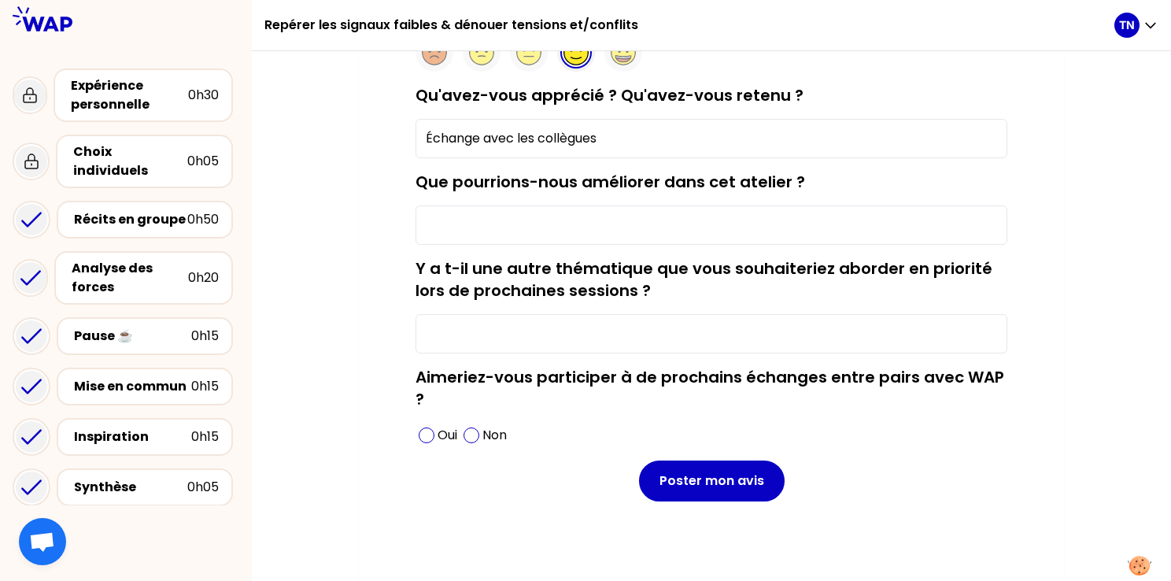
type input "Échange avec les collègues"
click at [523, 333] on input "Y a t-il une autre thématique que vous souhaiteriez aborder en priorité lors de…" at bounding box center [712, 333] width 592 height 39
type input "La gestion du temps / priorisation des taches"
click at [426, 434] on span at bounding box center [427, 435] width 16 height 16
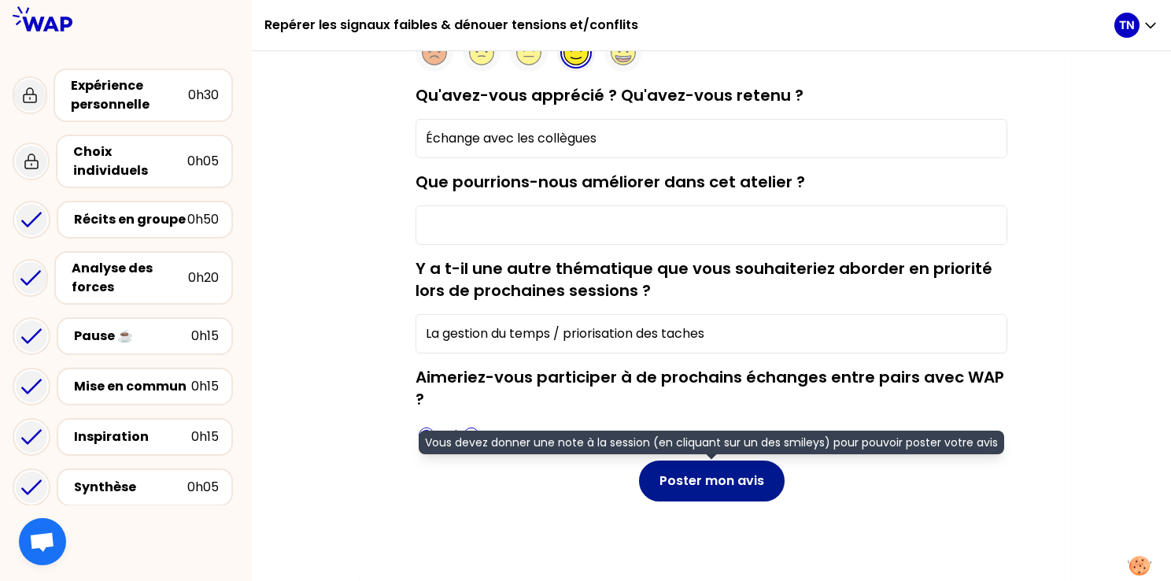
click at [736, 470] on button "Poster mon avis" at bounding box center [712, 480] width 146 height 41
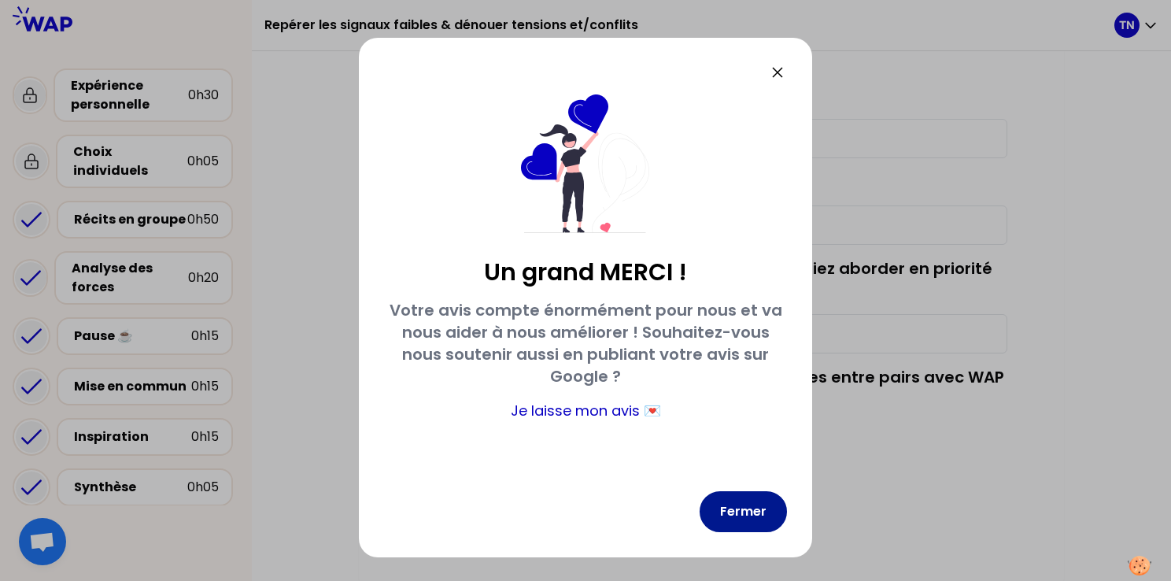
click at [748, 504] on button "Fermer" at bounding box center [743, 511] width 87 height 41
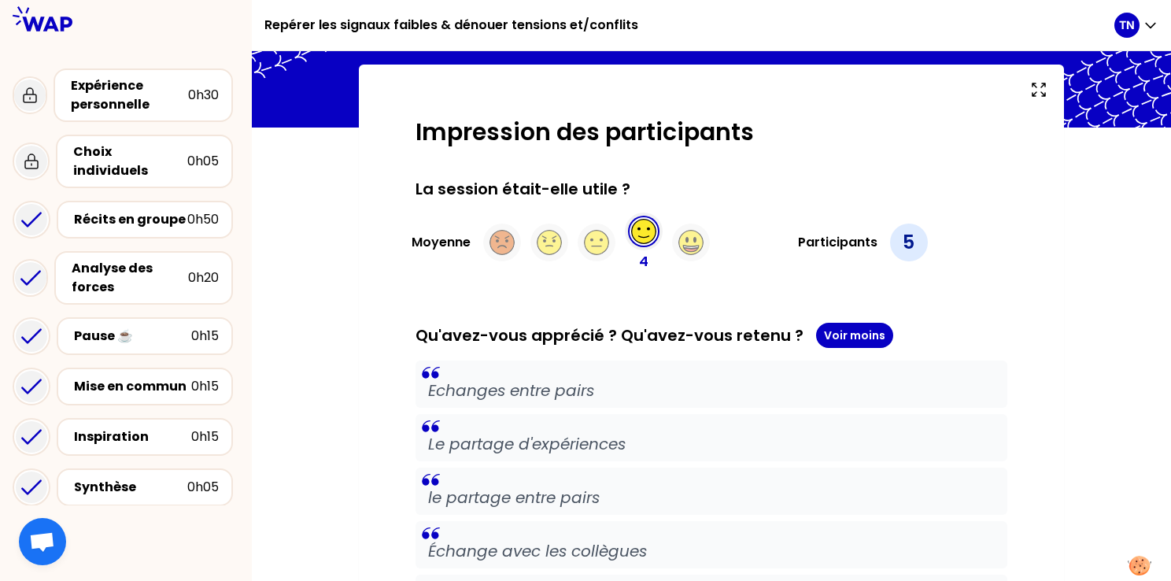
scroll to position [0, 0]
